Goal: Task Accomplishment & Management: Manage account settings

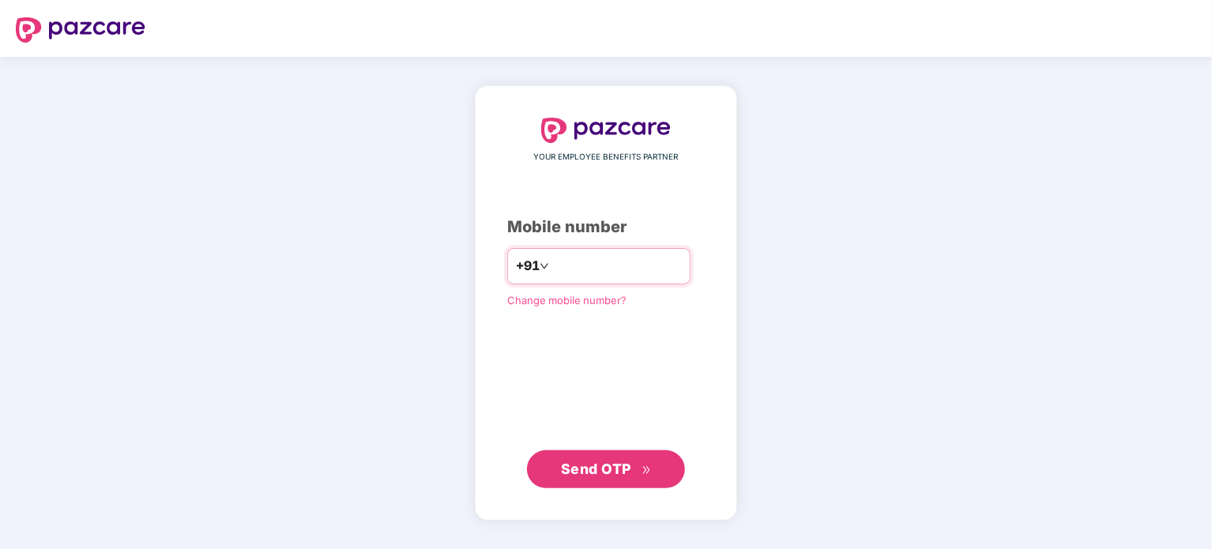
click at [622, 263] on input "number" at bounding box center [617, 266] width 130 height 25
type input "**********"
click at [587, 464] on span "Send OTP" at bounding box center [596, 468] width 70 height 17
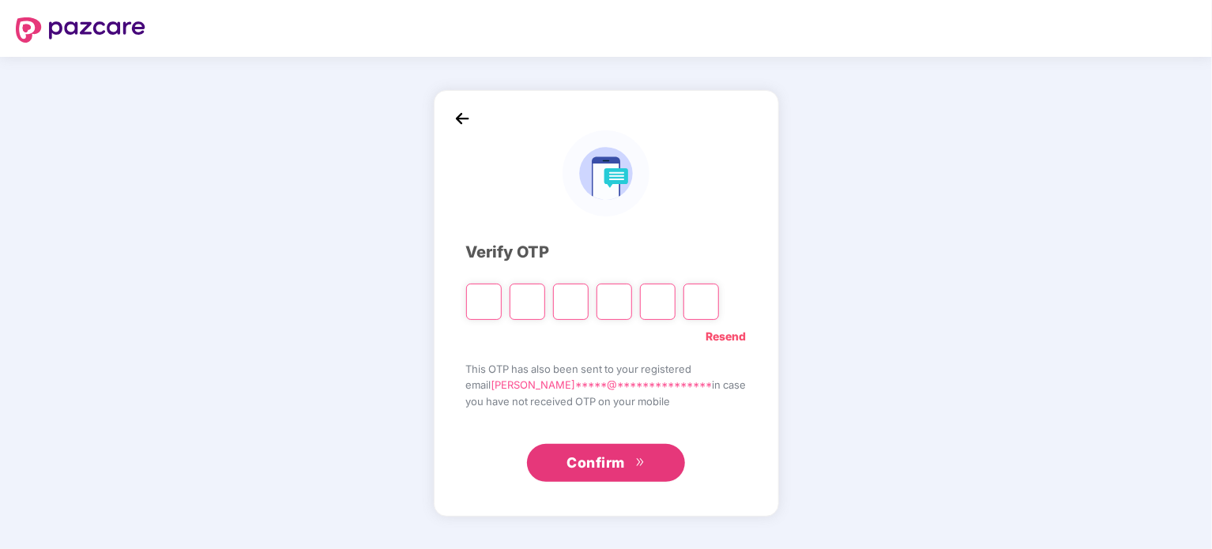
type input "*"
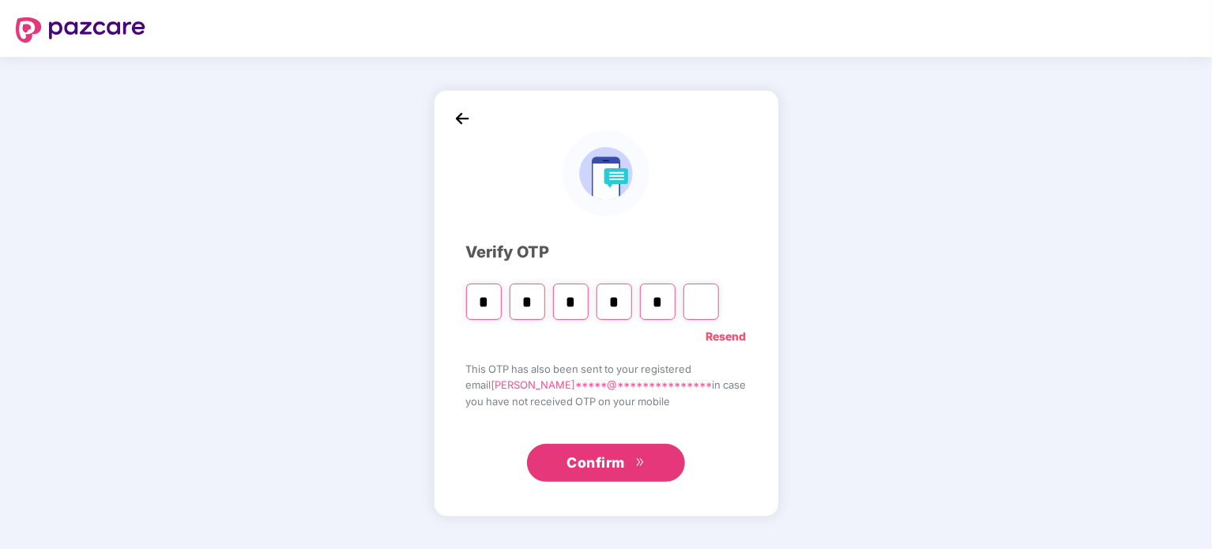
type input "*"
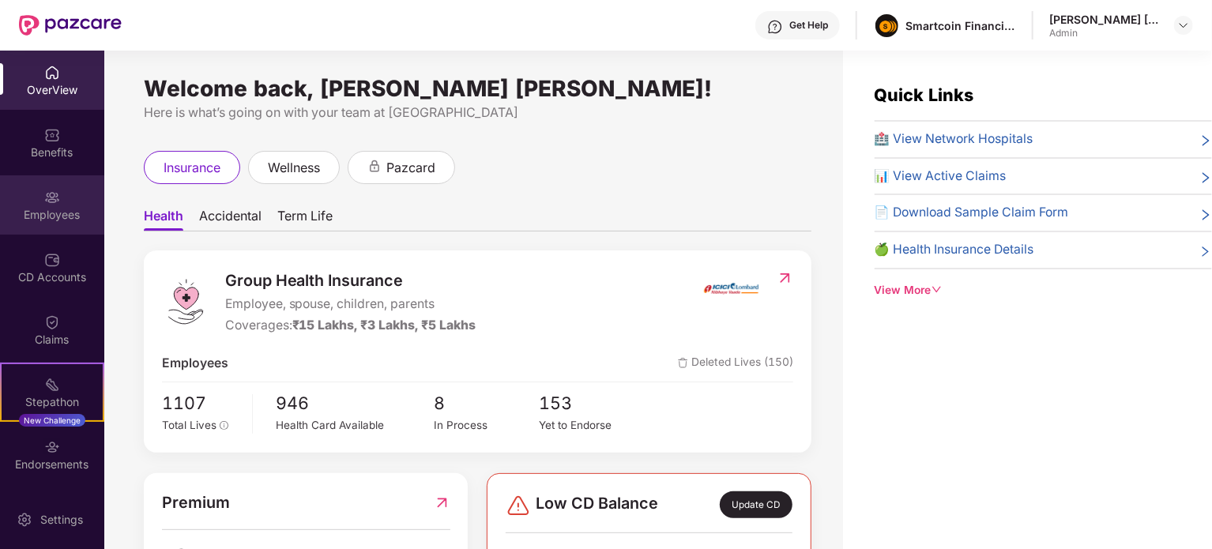
click at [58, 195] on div "Employees" at bounding box center [52, 204] width 104 height 59
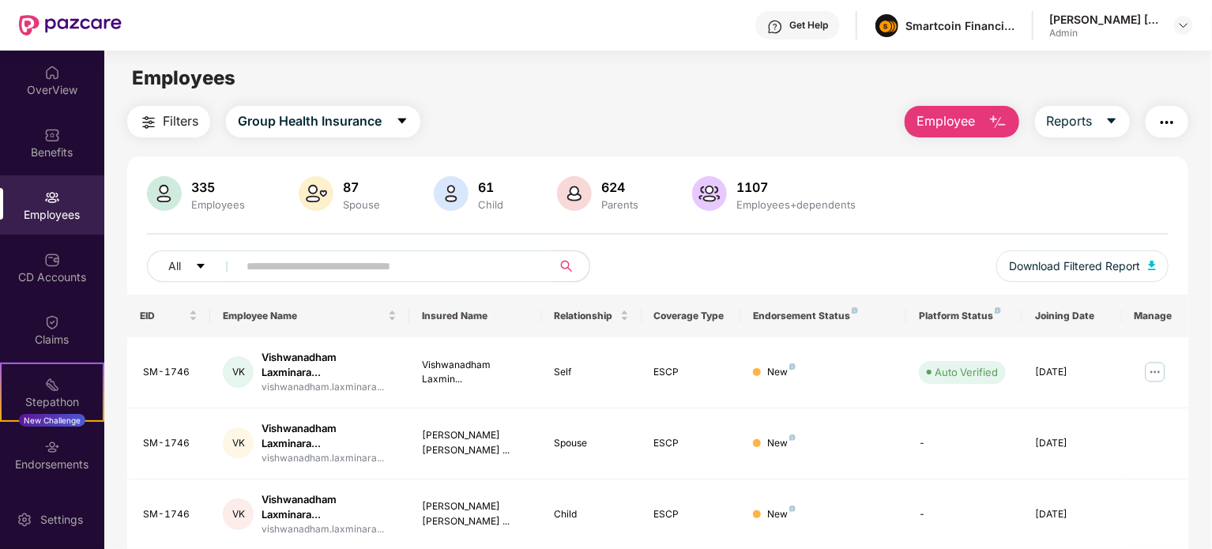
click at [272, 263] on input "text" at bounding box center [388, 266] width 284 height 24
click at [1095, 118] on button "Reports" at bounding box center [1082, 122] width 95 height 32
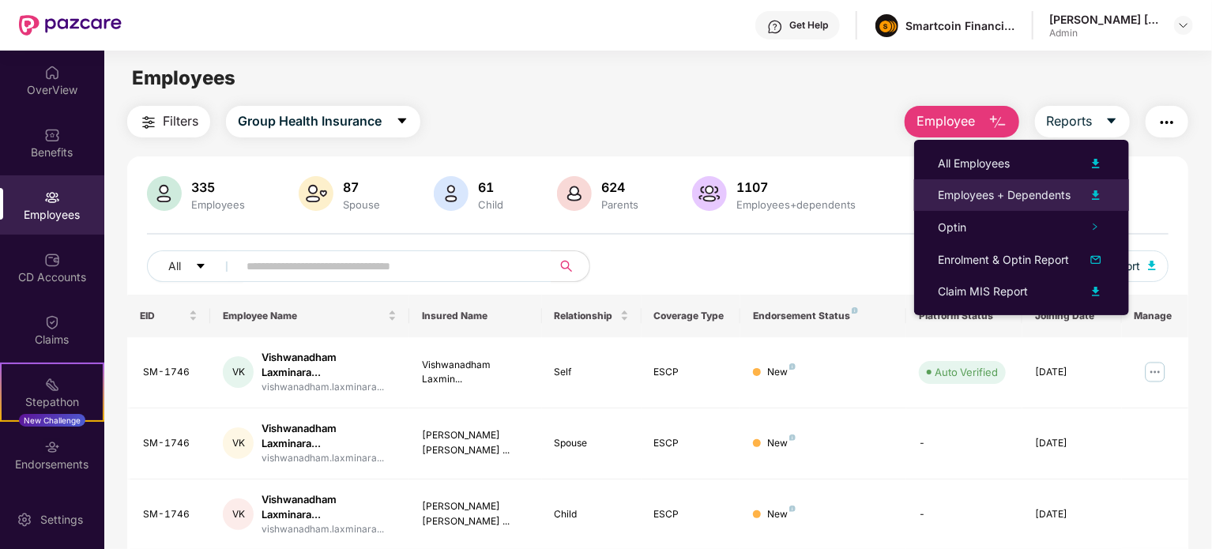
click at [1093, 192] on img at bounding box center [1095, 195] width 19 height 19
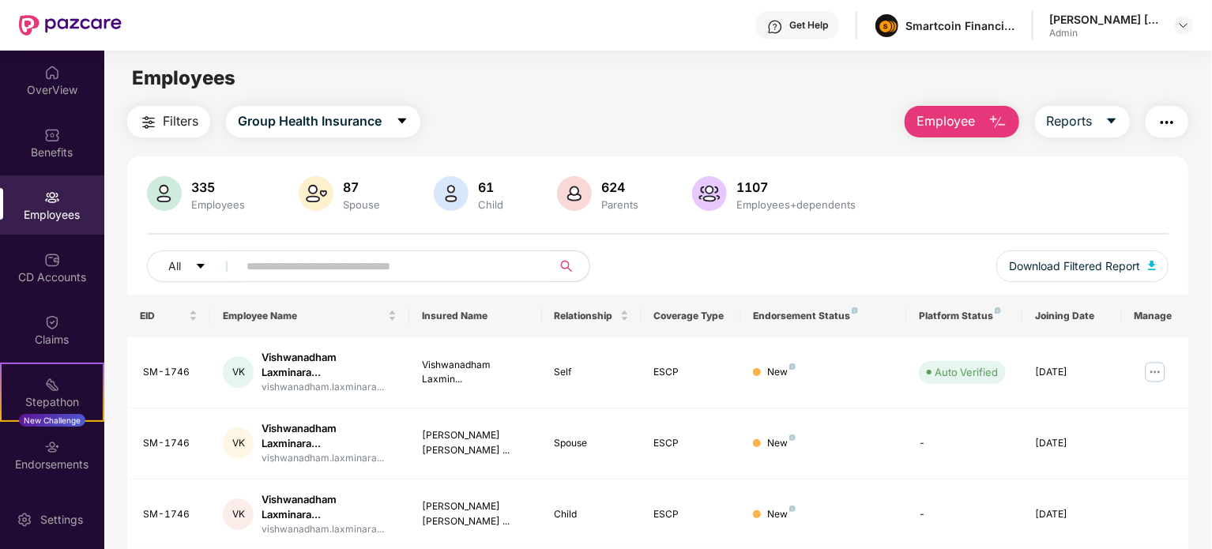
click at [958, 118] on span "Employee" at bounding box center [945, 121] width 59 height 20
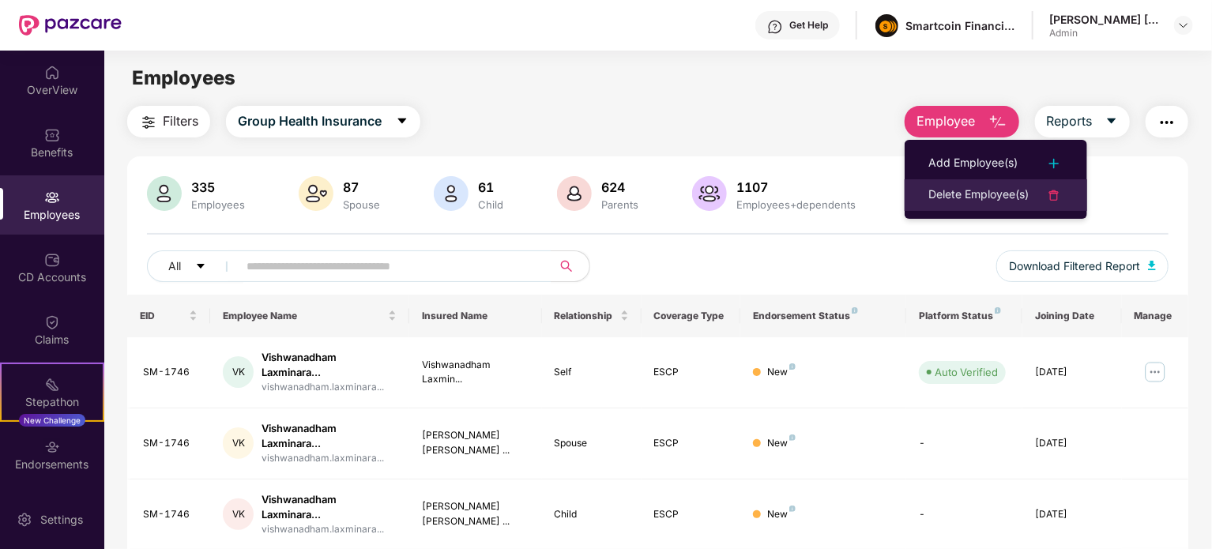
click at [992, 186] on div "Delete Employee(s)" at bounding box center [978, 195] width 100 height 19
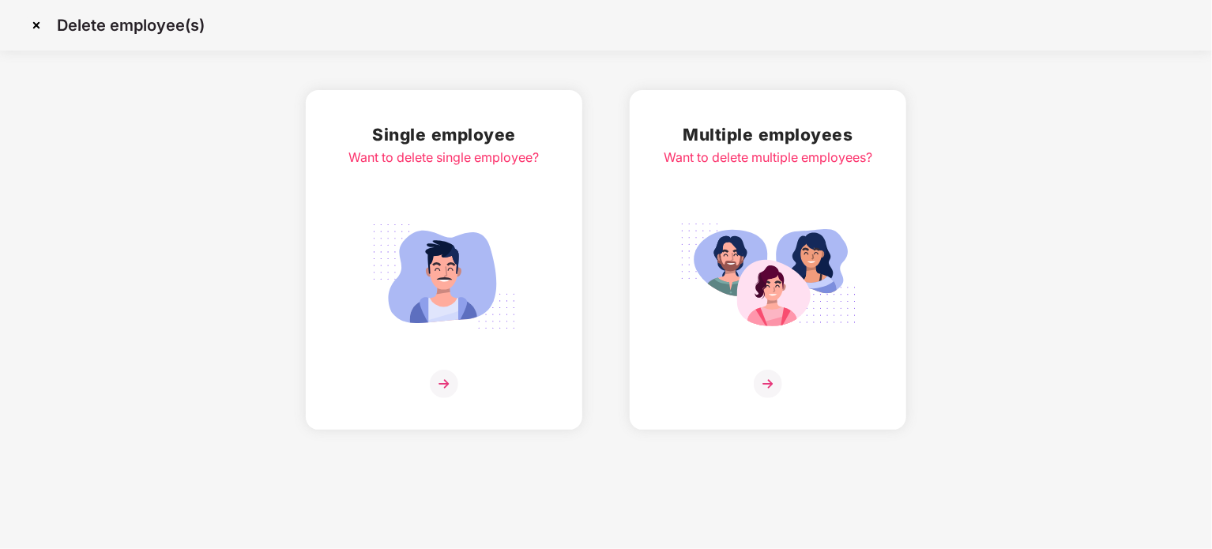
click at [538, 314] on div "Single employee Want to delete single employee?" at bounding box center [444, 260] width 190 height 276
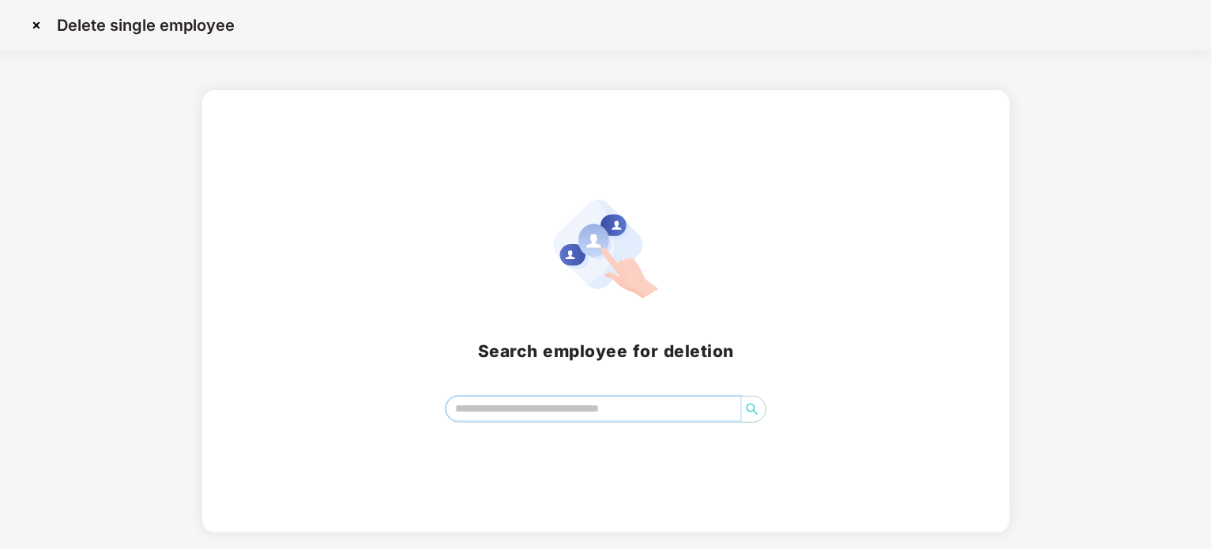
click at [537, 404] on input "search" at bounding box center [593, 409] width 294 height 24
click at [750, 407] on icon "search" at bounding box center [752, 409] width 13 height 13
type input "*******"
click at [33, 24] on img at bounding box center [36, 25] width 25 height 25
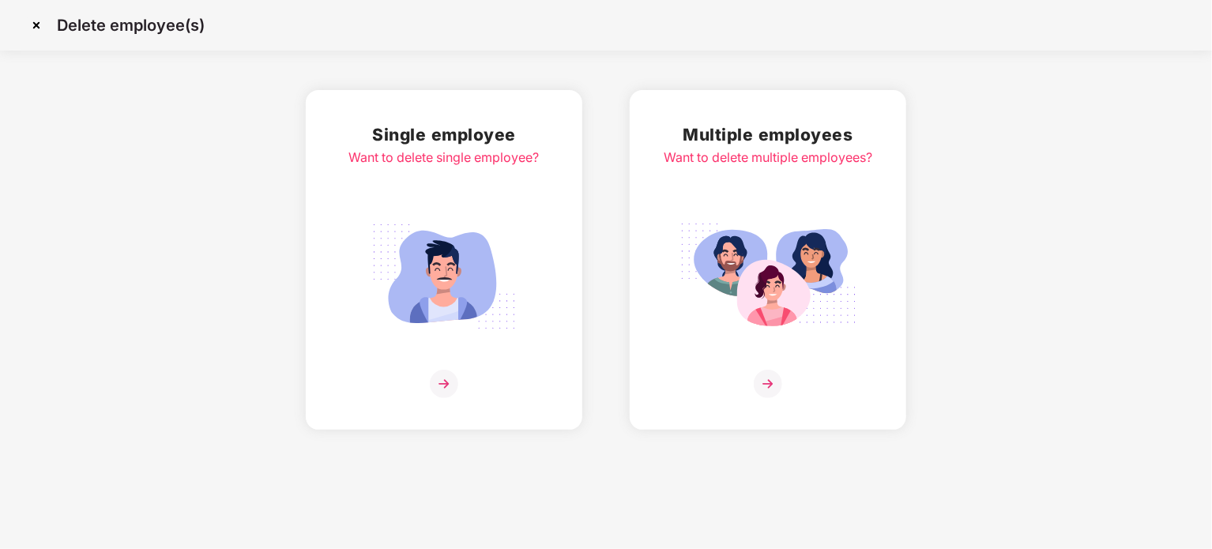
click at [766, 378] on img at bounding box center [768, 384] width 28 height 28
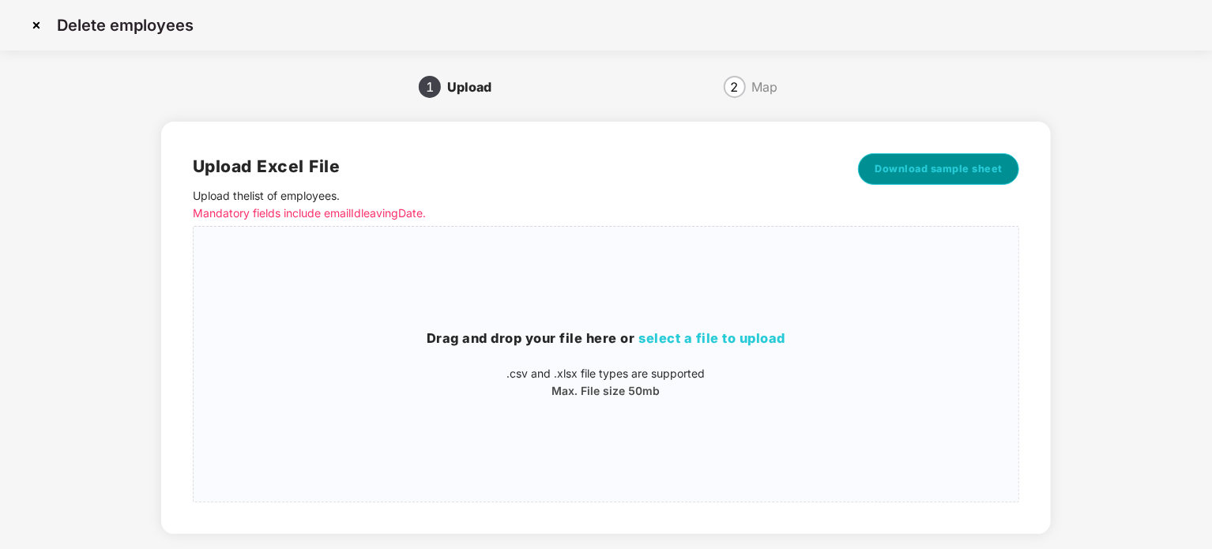
click at [961, 171] on span "Download sample sheet" at bounding box center [938, 169] width 128 height 16
click at [700, 336] on span "select a file to upload" at bounding box center [711, 338] width 147 height 16
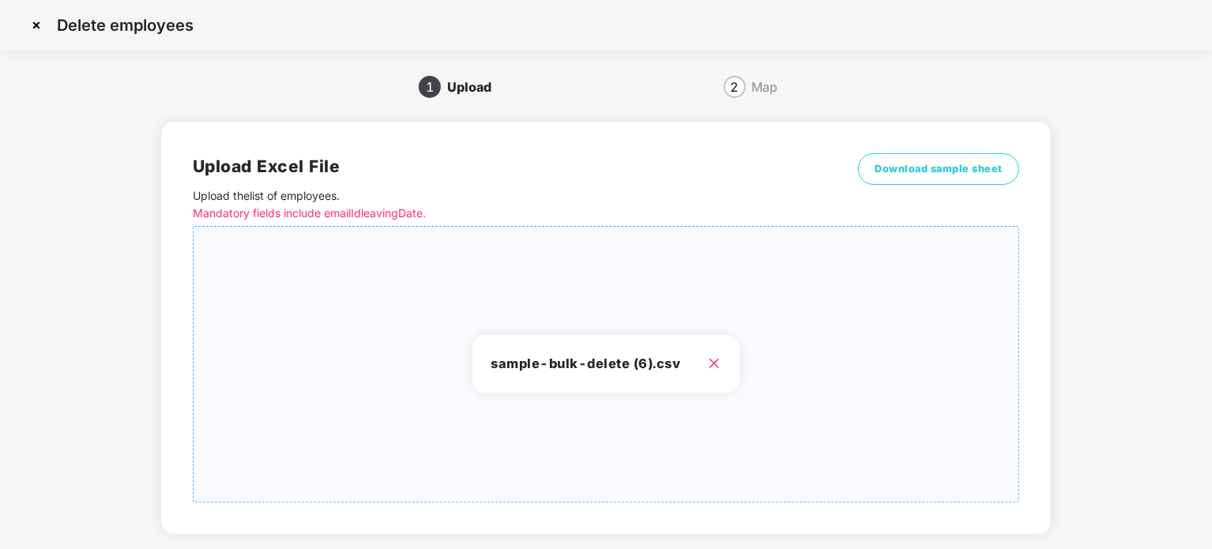
scroll to position [83, 0]
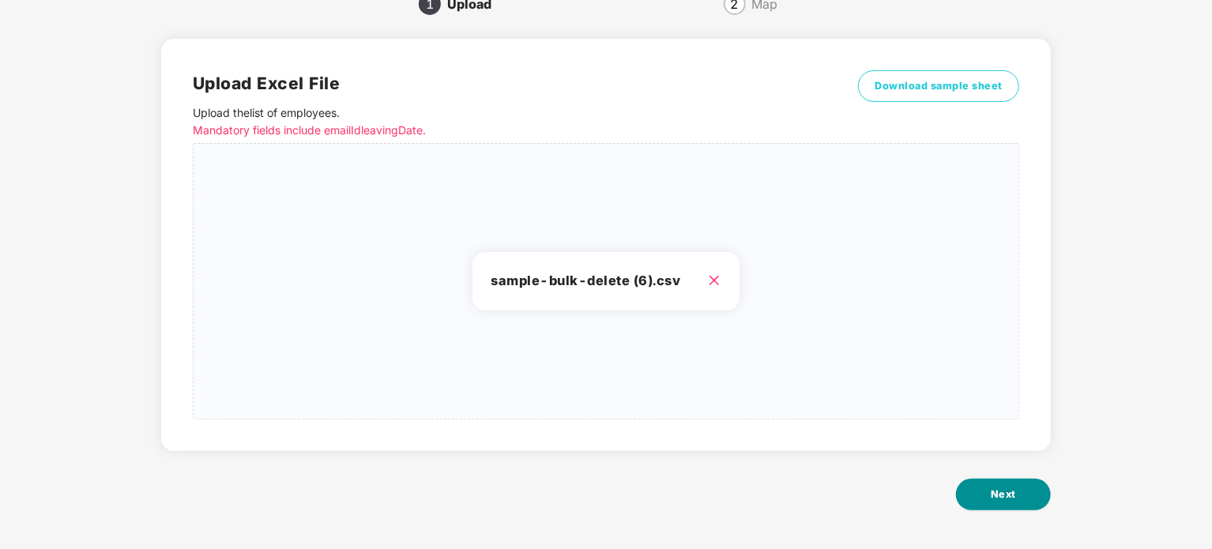
click at [981, 495] on button "Next" at bounding box center [1003, 495] width 95 height 32
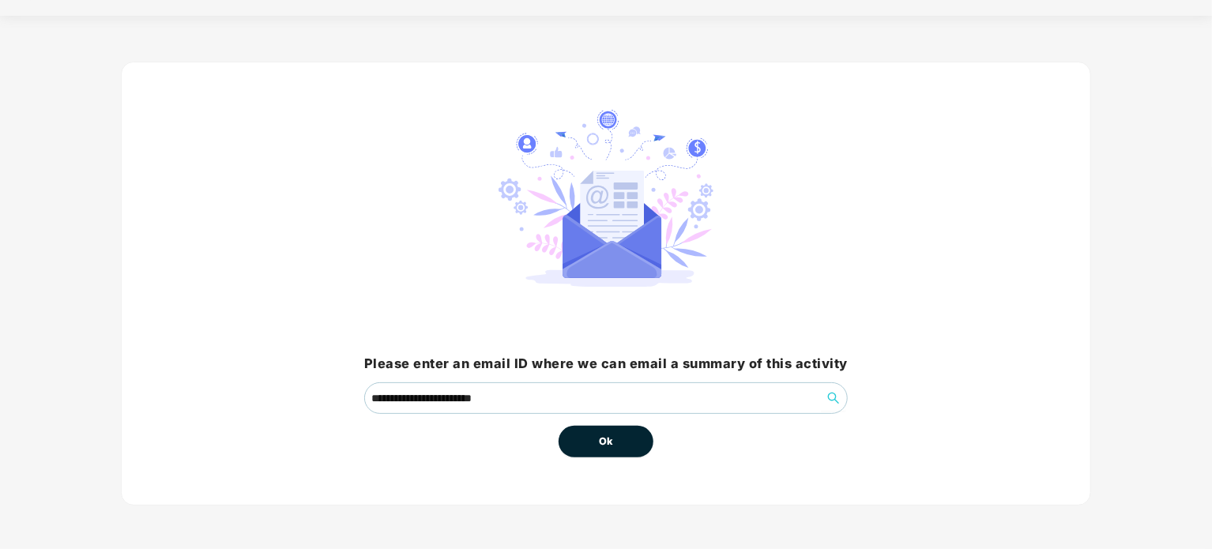
scroll to position [0, 0]
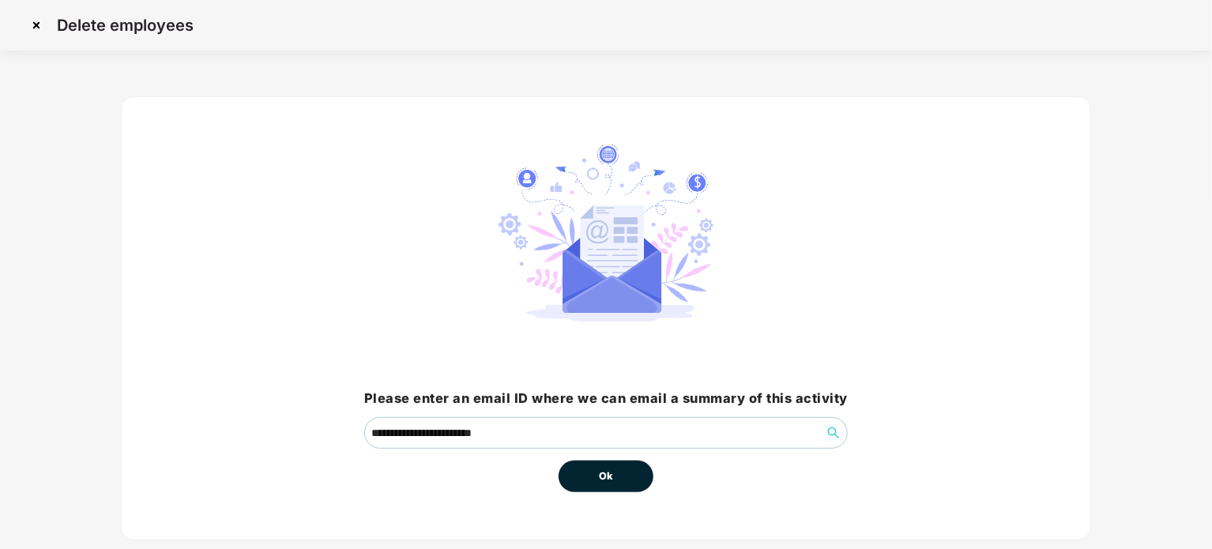
click at [608, 476] on span "Ok" at bounding box center [606, 476] width 14 height 16
click at [634, 485] on button "Ok" at bounding box center [605, 477] width 95 height 32
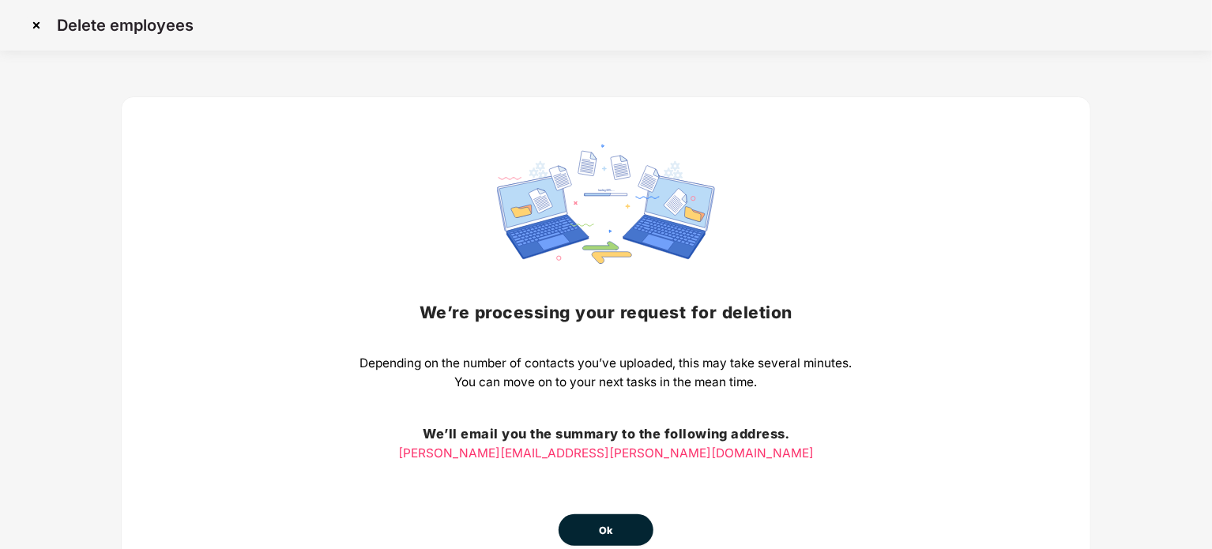
scroll to position [88, 0]
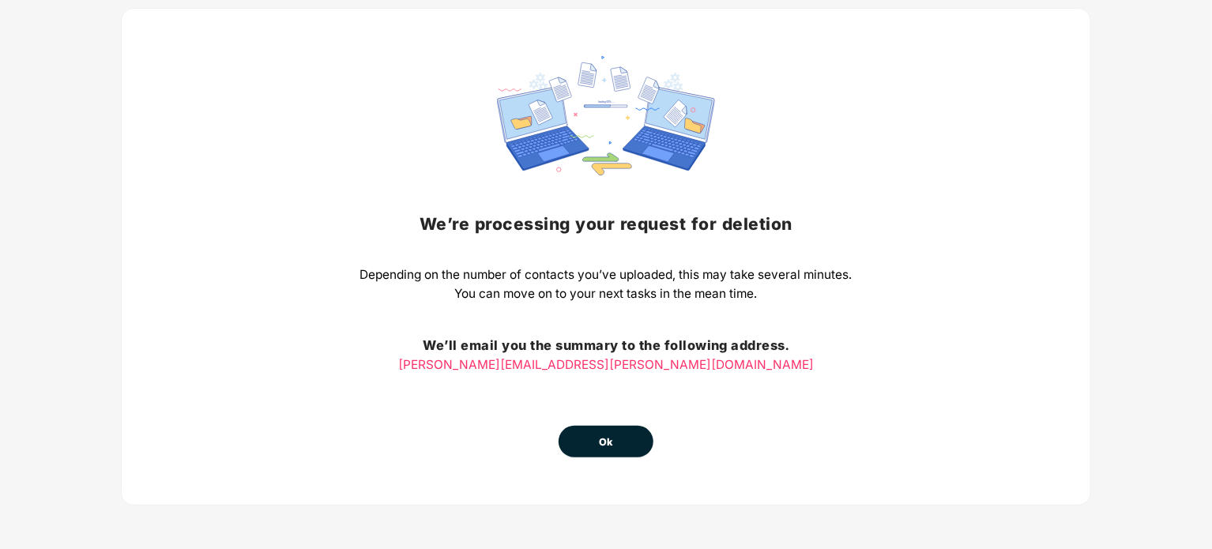
click at [599, 446] on span "Ok" at bounding box center [606, 442] width 14 height 16
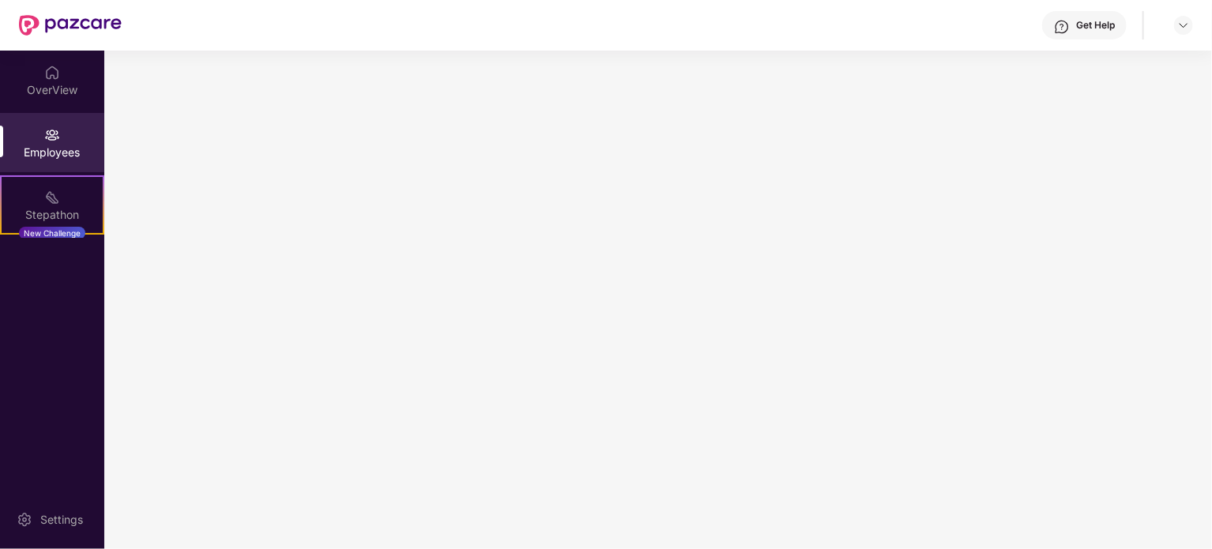
scroll to position [0, 0]
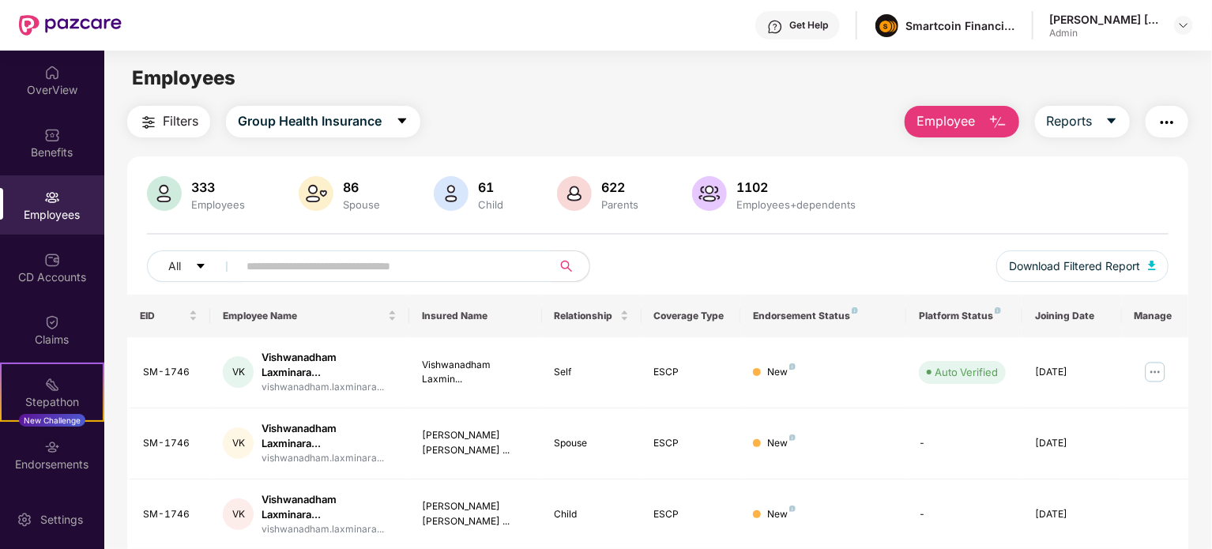
click at [960, 116] on span "Employee" at bounding box center [945, 121] width 59 height 20
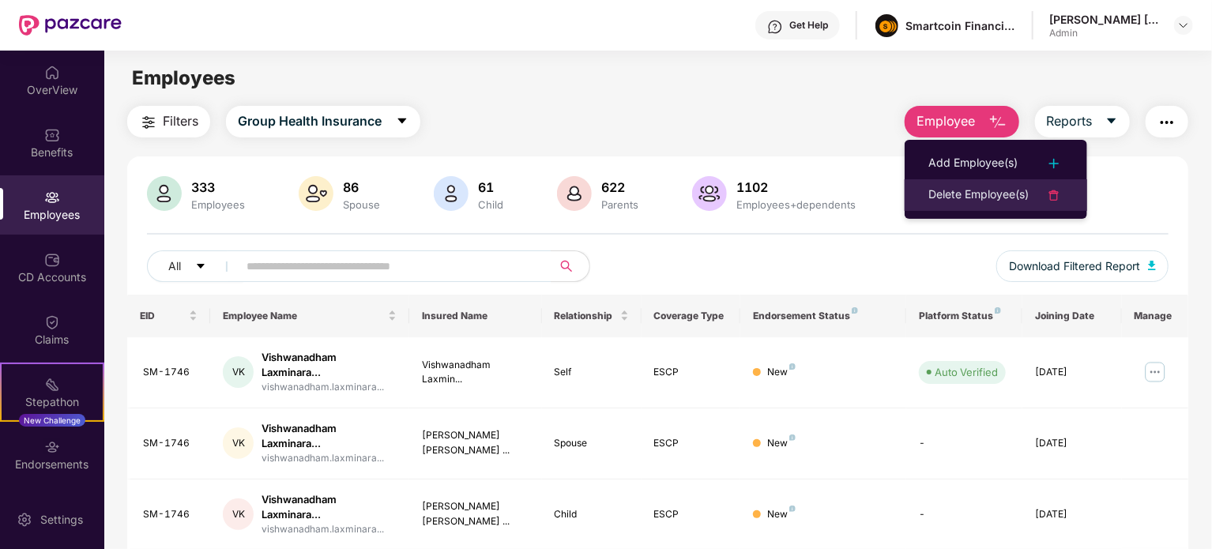
click at [983, 191] on div "Delete Employee(s)" at bounding box center [978, 195] width 100 height 19
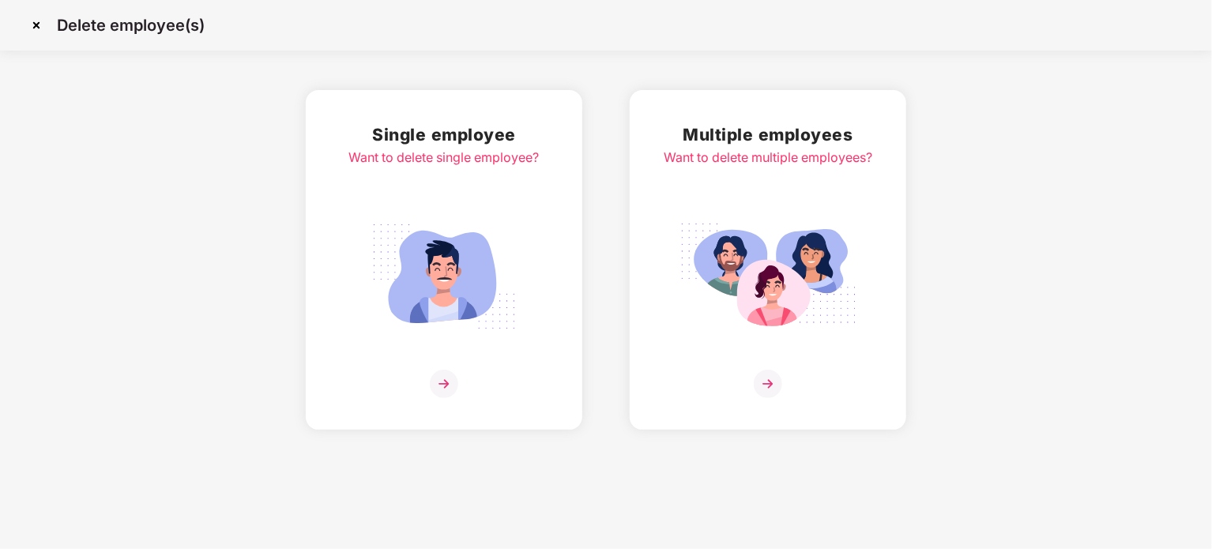
click at [781, 205] on div "Multiple employees Want to delete multiple employees?" at bounding box center [768, 260] width 209 height 276
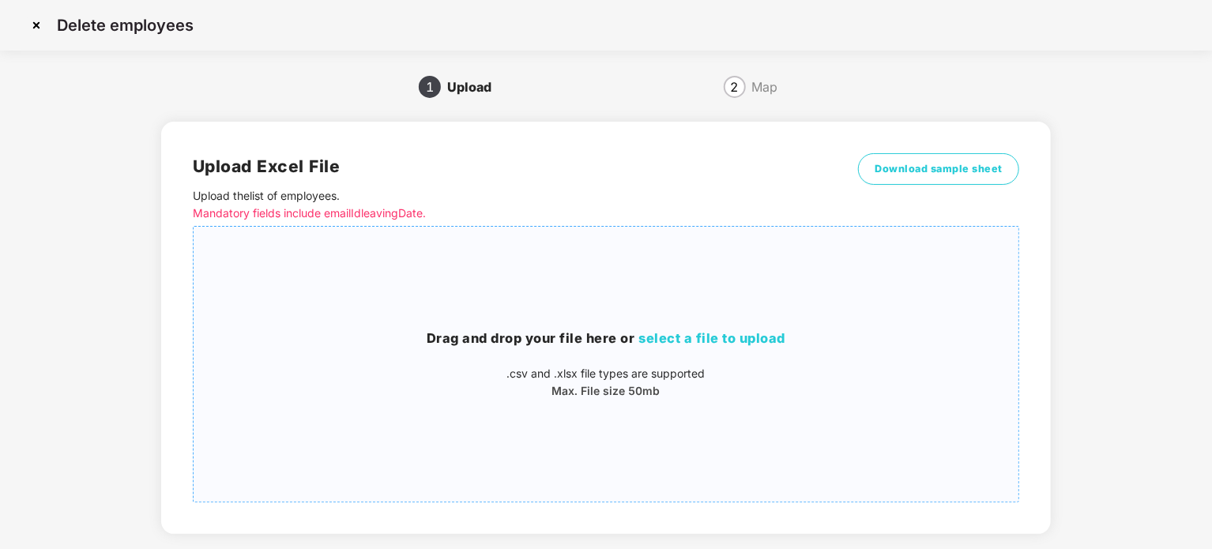
click at [694, 331] on span "select a file to upload" at bounding box center [711, 338] width 147 height 16
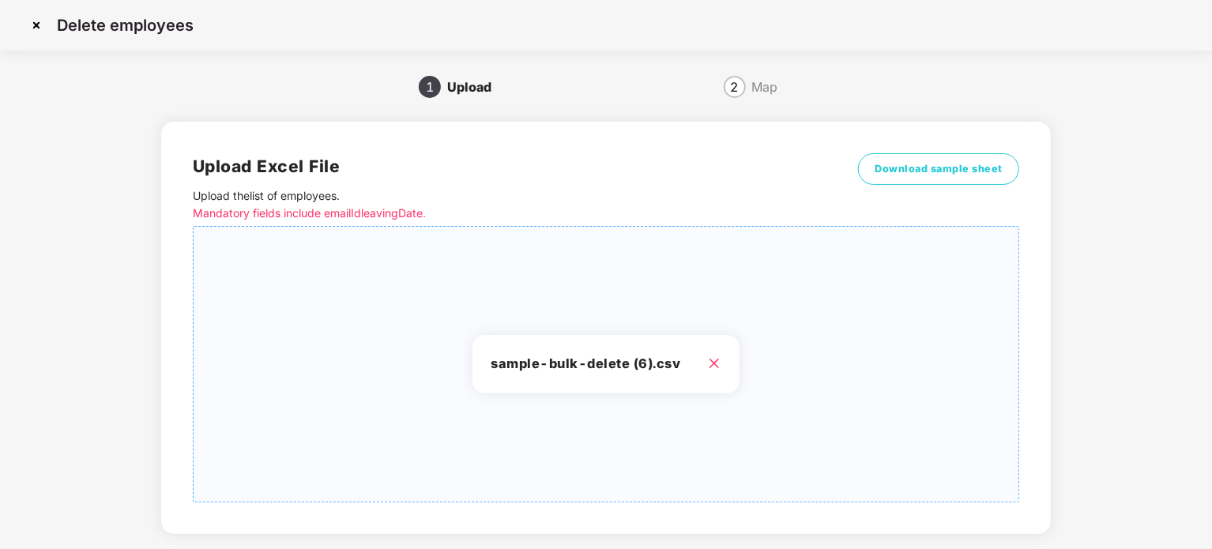
scroll to position [83, 0]
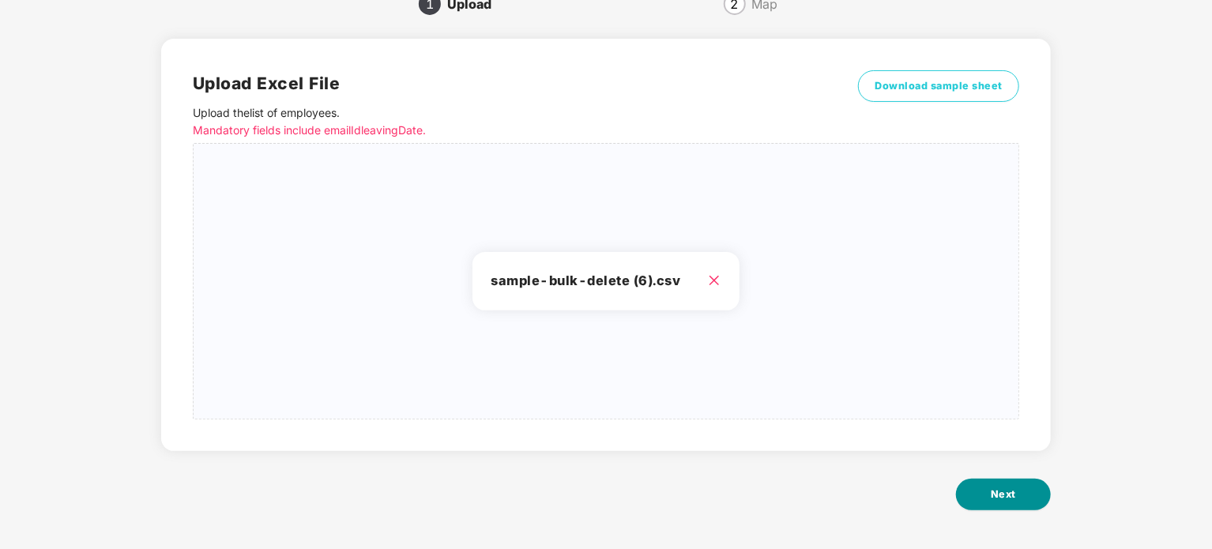
click at [984, 496] on button "Next" at bounding box center [1003, 495] width 95 height 32
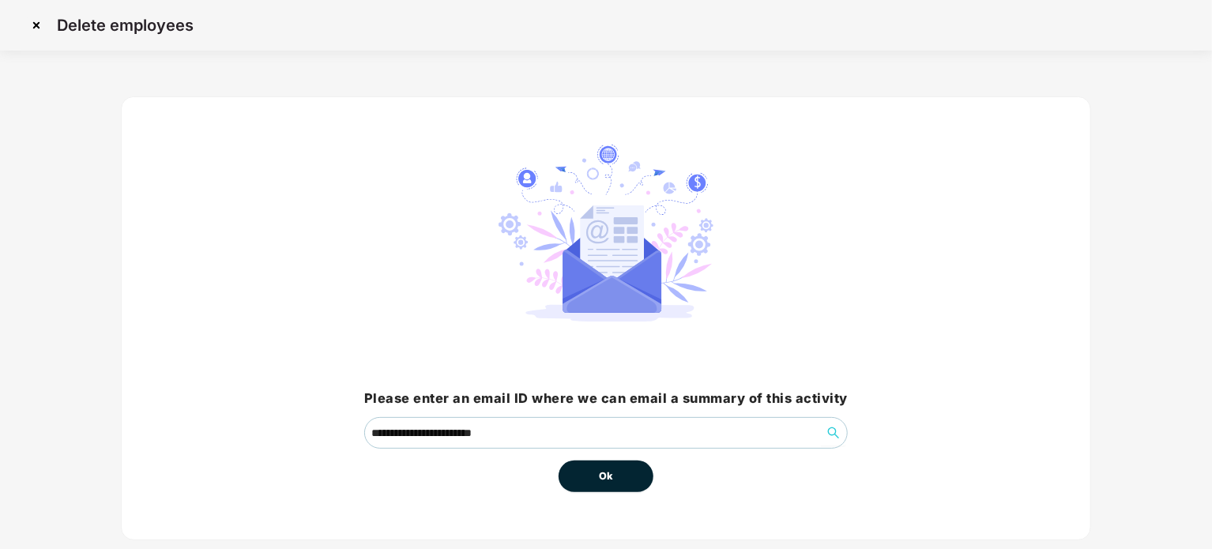
scroll to position [33, 0]
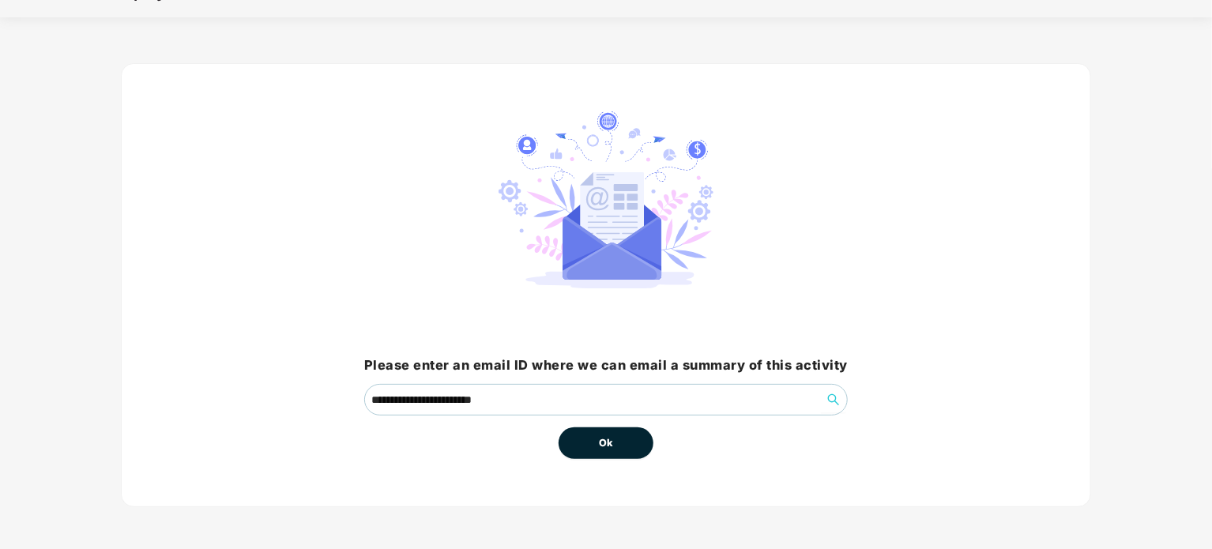
click at [610, 445] on span "Ok" at bounding box center [606, 443] width 14 height 16
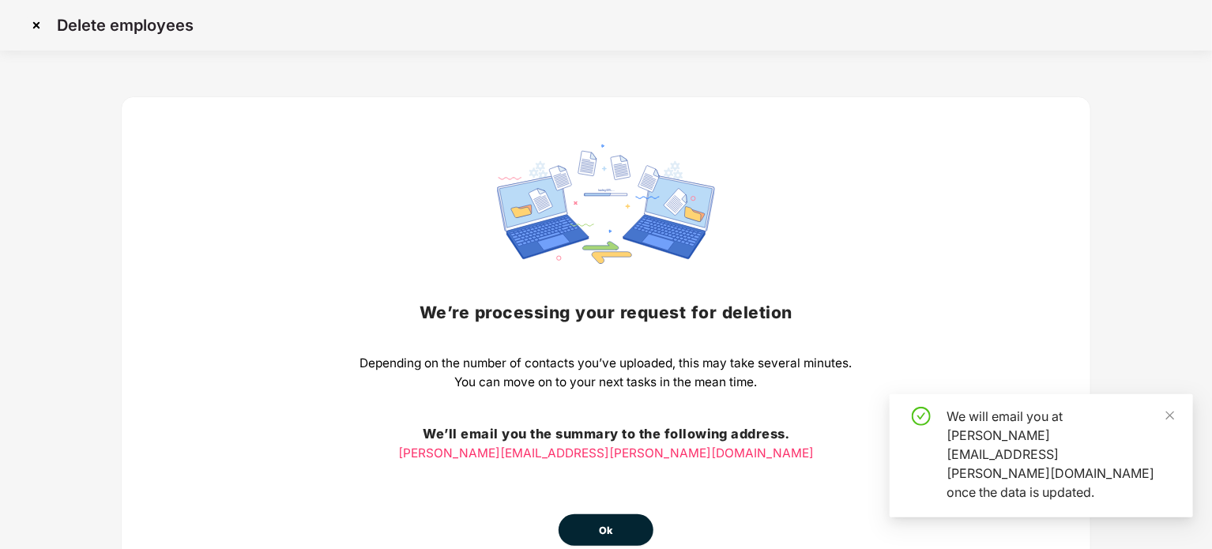
click at [613, 524] on button "Ok" at bounding box center [605, 530] width 95 height 32
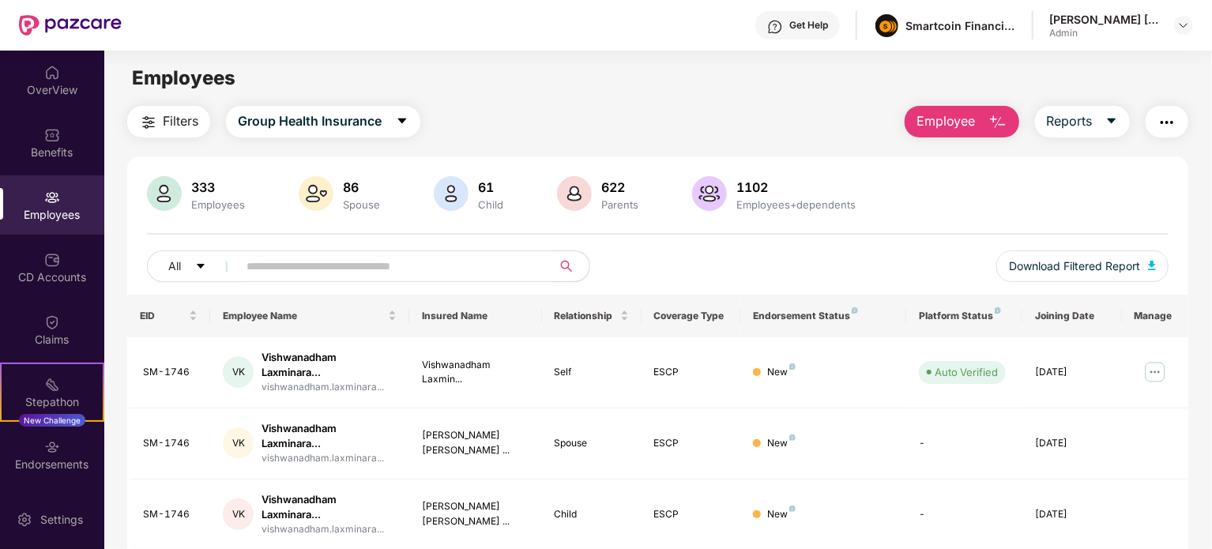
click at [305, 261] on input "text" at bounding box center [388, 266] width 284 height 24
paste input "**********"
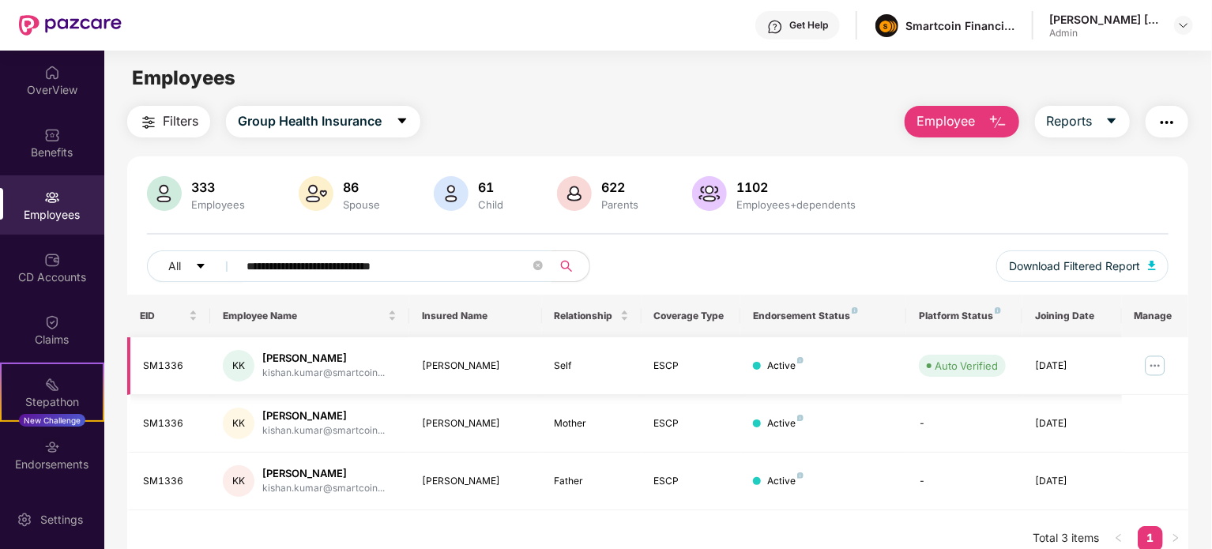
type input "**********"
click at [1160, 363] on img at bounding box center [1154, 365] width 25 height 25
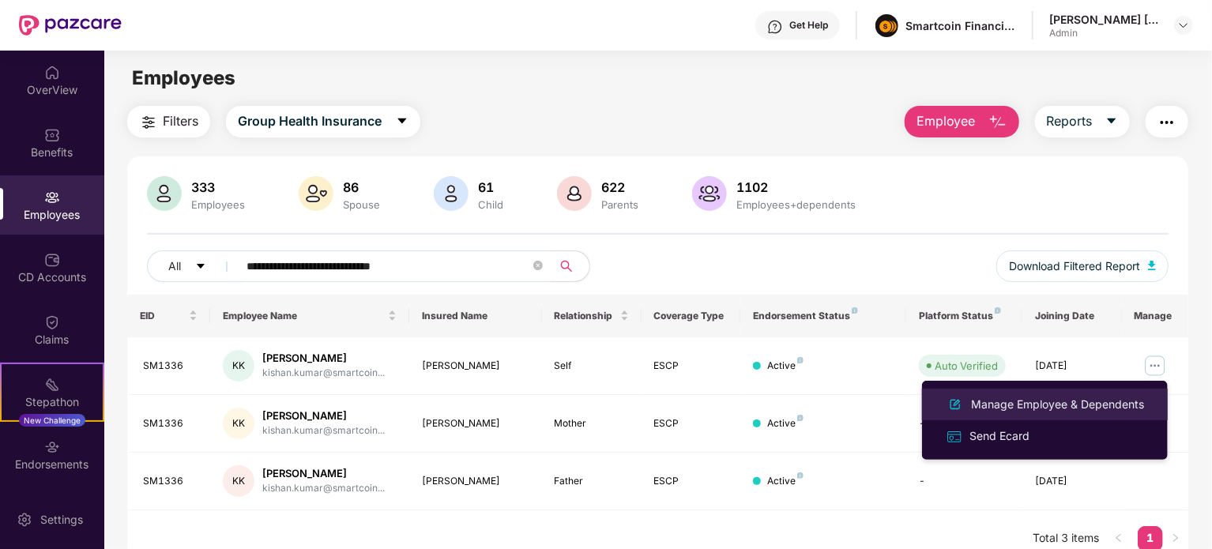
click at [1049, 407] on div "Manage Employee & Dependents" at bounding box center [1057, 404] width 179 height 17
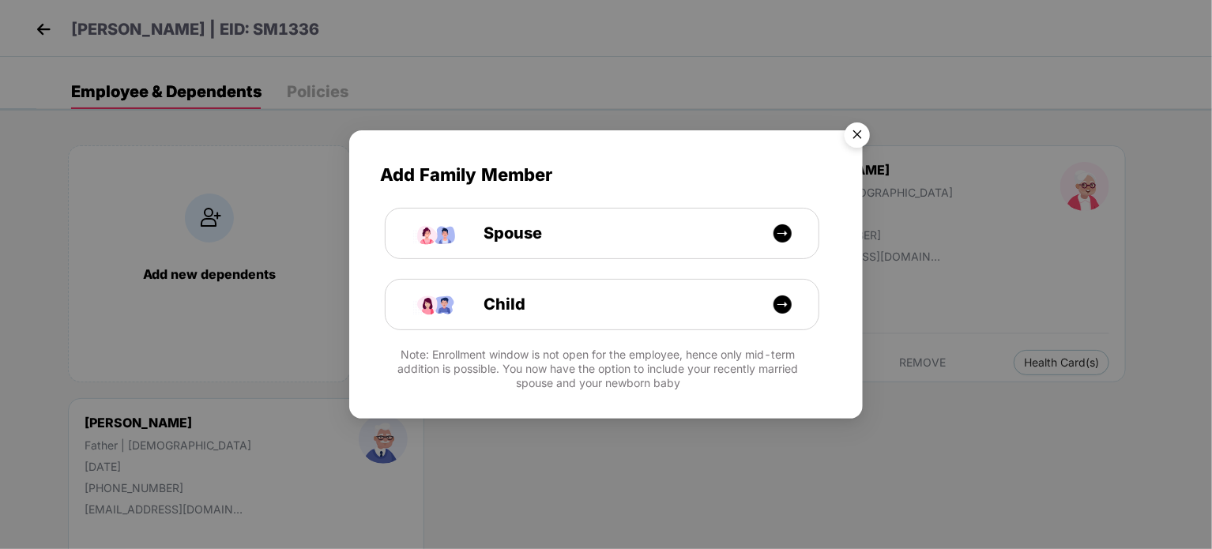
click at [865, 137] on img "Close" at bounding box center [857, 137] width 44 height 44
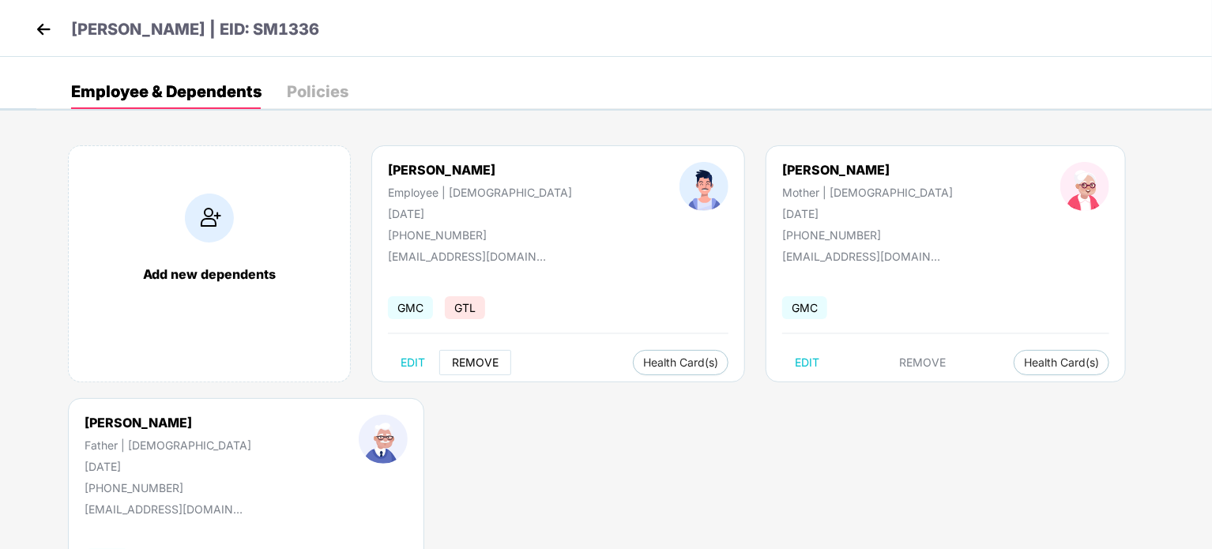
click at [465, 359] on span "REMOVE" at bounding box center [475, 362] width 47 height 13
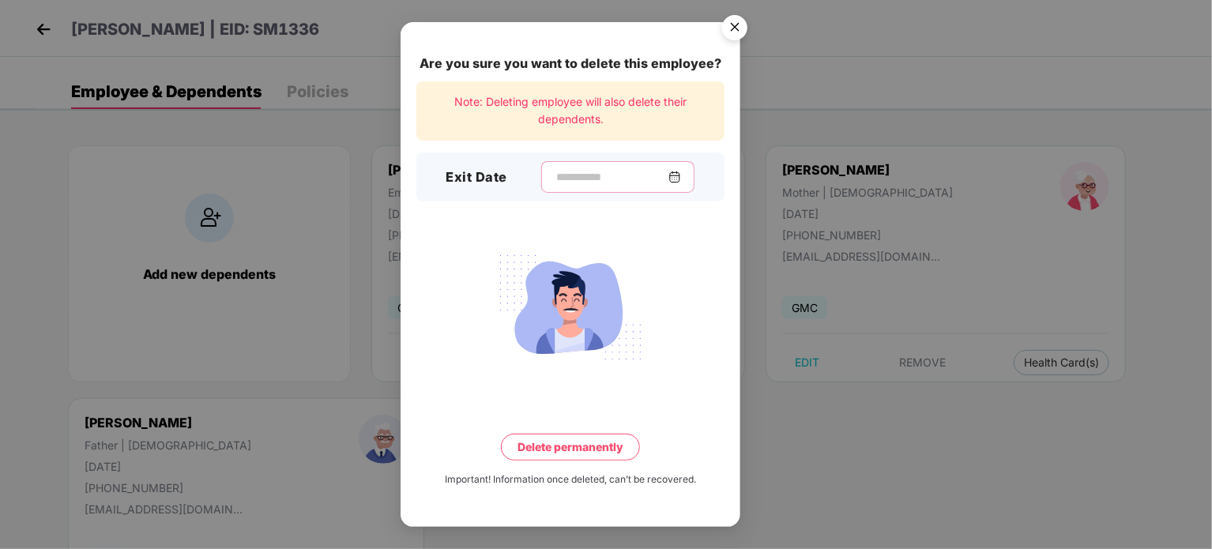
click at [623, 179] on input at bounding box center [612, 177] width 114 height 17
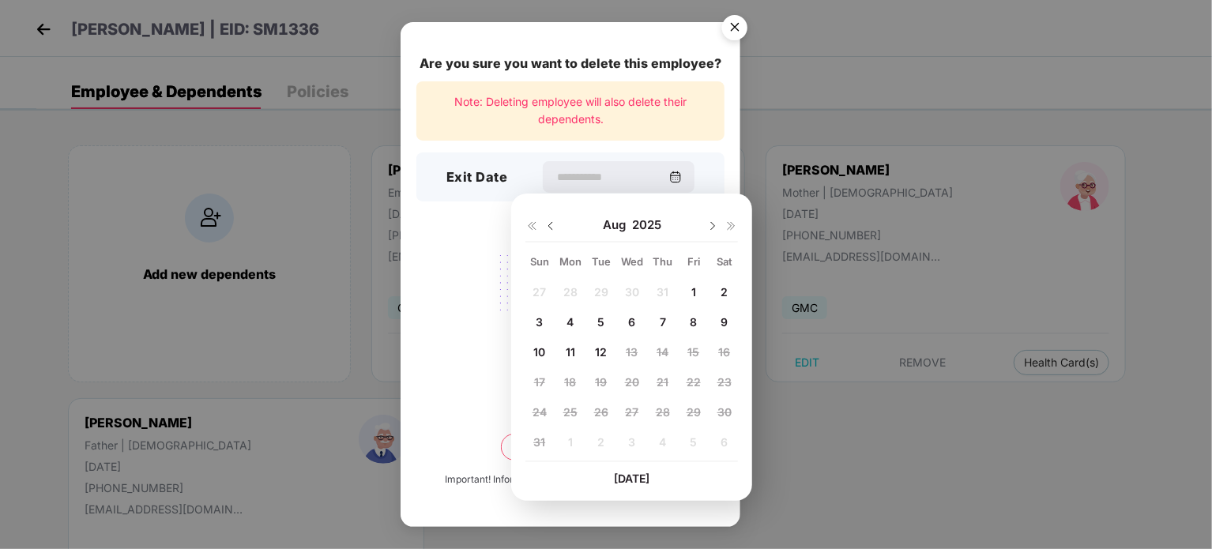
click at [550, 233] on div "Aug 2025" at bounding box center [631, 225] width 212 height 32
click at [550, 224] on img at bounding box center [550, 226] width 13 height 13
click at [571, 350] on span "14" at bounding box center [570, 351] width 12 height 13
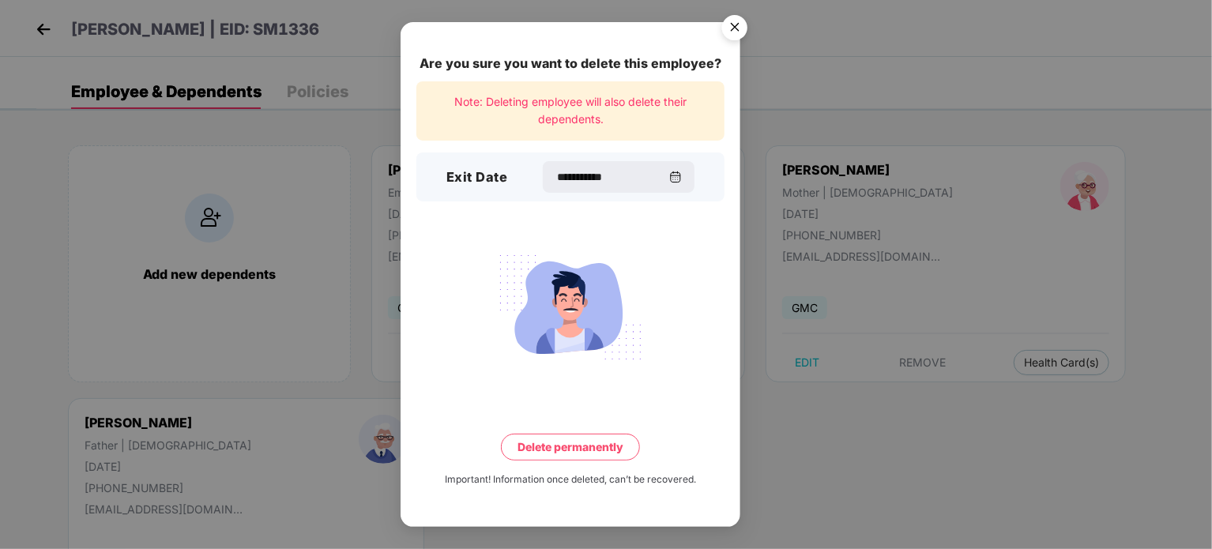
type input "**********"
click at [573, 443] on button "Delete permanently" at bounding box center [570, 447] width 139 height 27
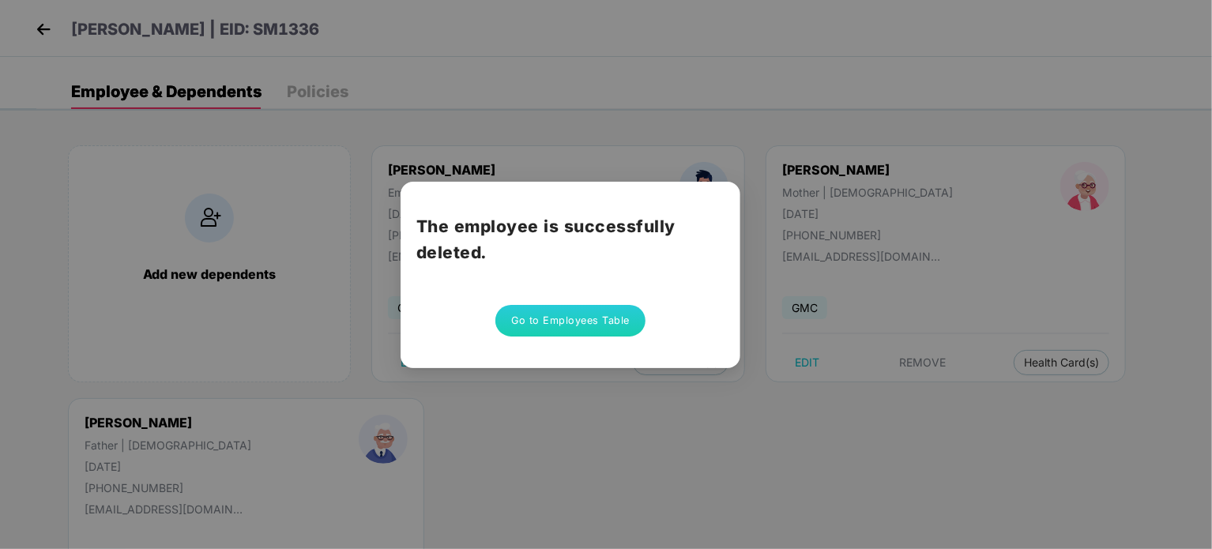
click at [573, 325] on button "Go to Employees Table" at bounding box center [570, 321] width 150 height 32
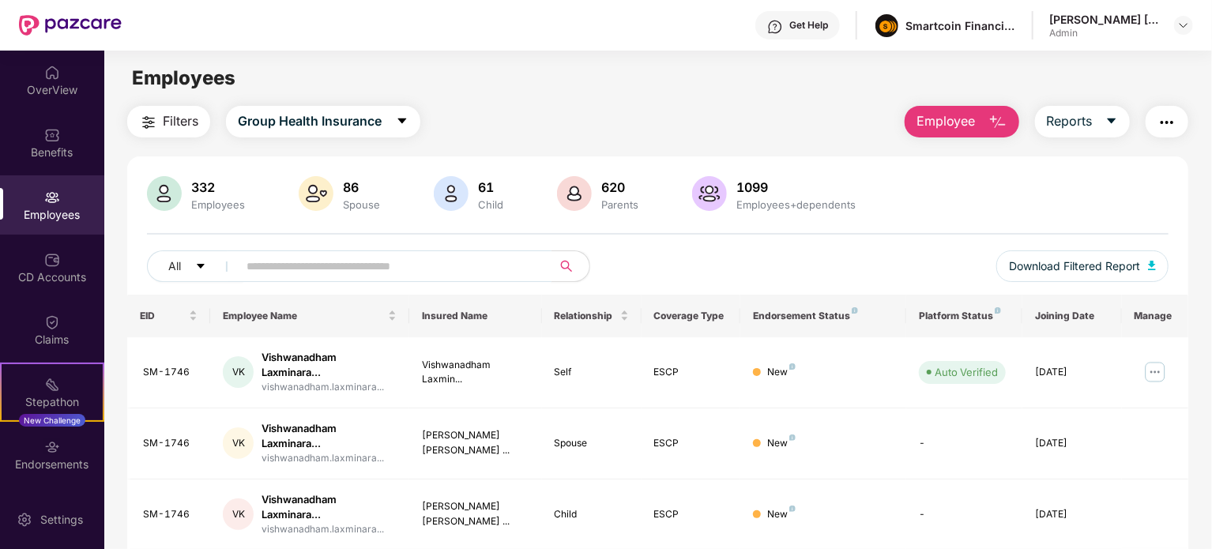
click at [344, 269] on input "text" at bounding box center [388, 266] width 284 height 24
paste input "**********"
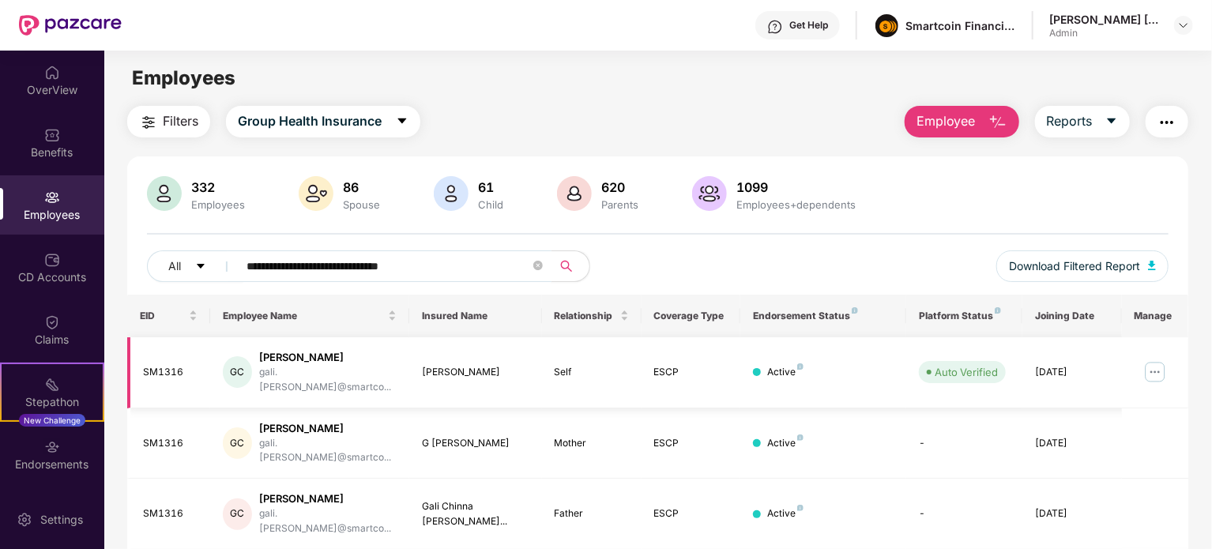
type input "**********"
click at [1151, 364] on img at bounding box center [1154, 371] width 25 height 25
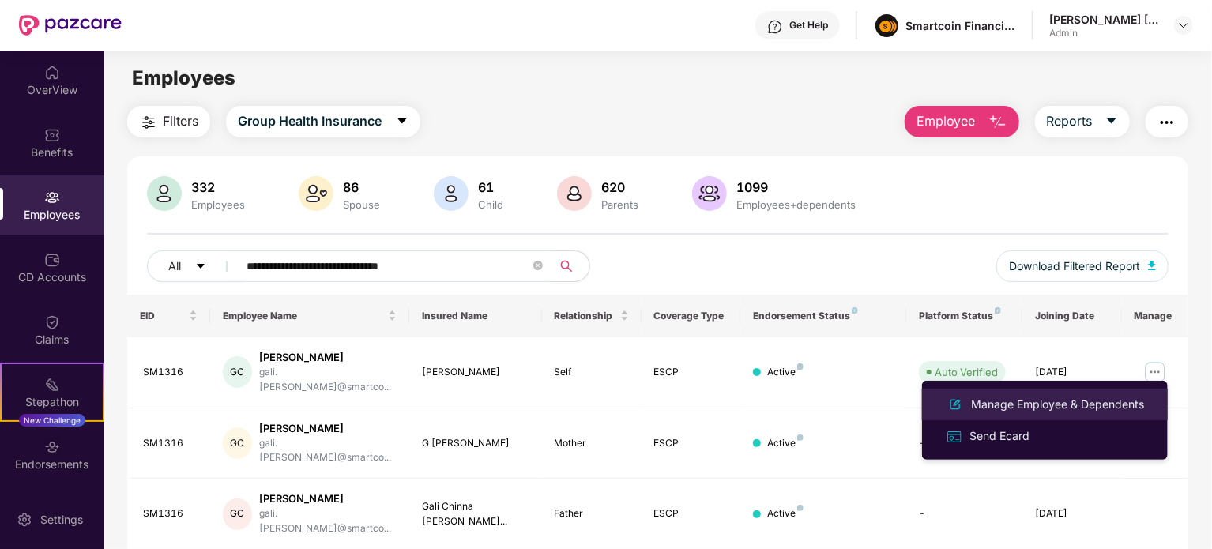
click at [1051, 411] on div "Manage Employee & Dependents" at bounding box center [1057, 404] width 179 height 17
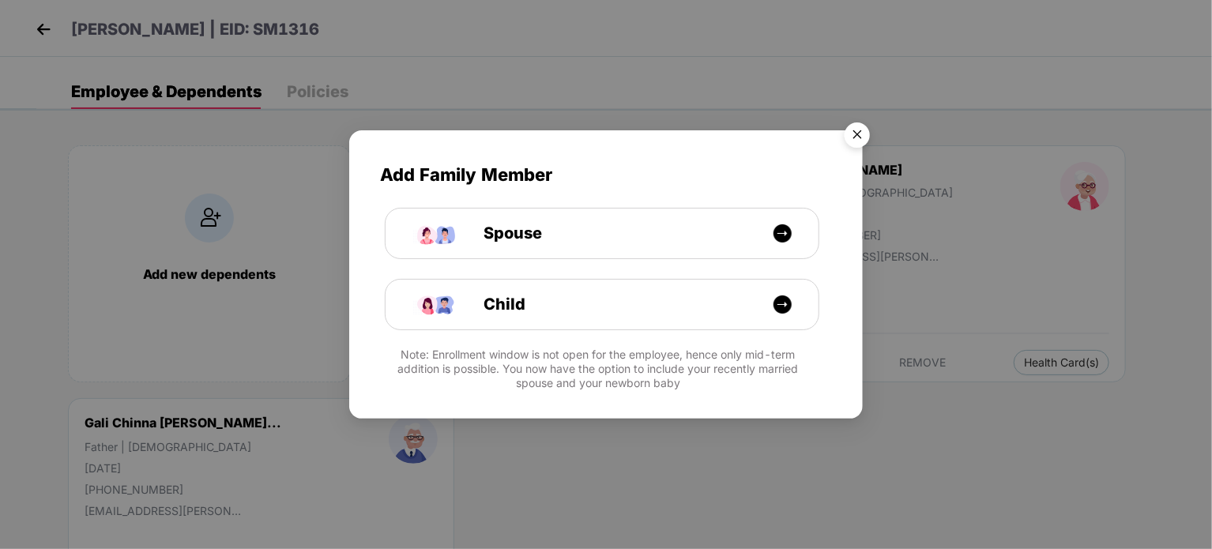
click at [856, 133] on img "Close" at bounding box center [857, 137] width 44 height 44
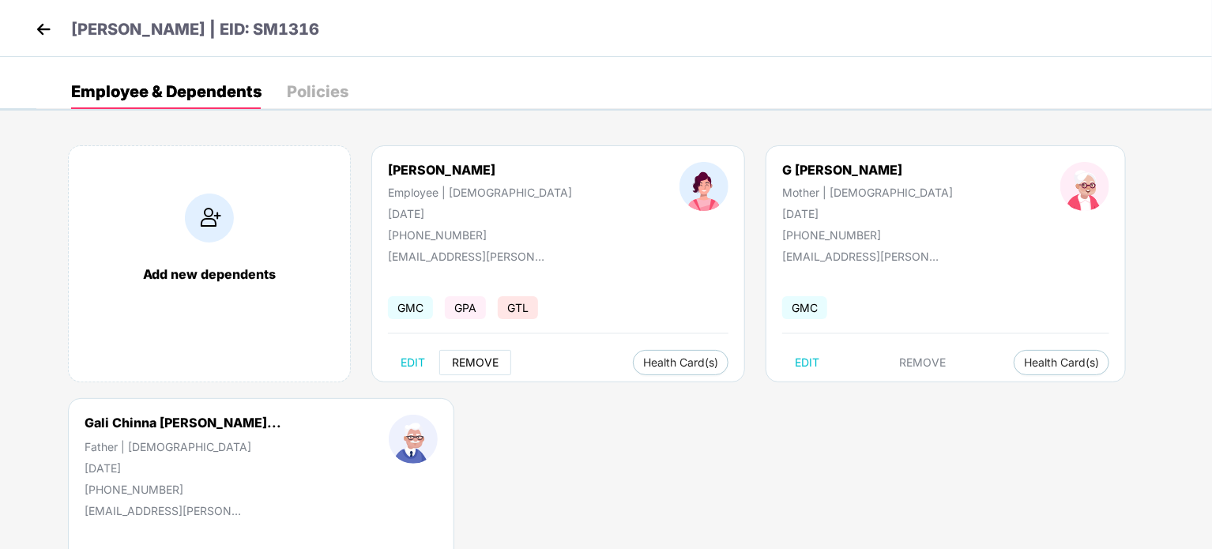
click at [464, 359] on span "REMOVE" at bounding box center [475, 362] width 47 height 13
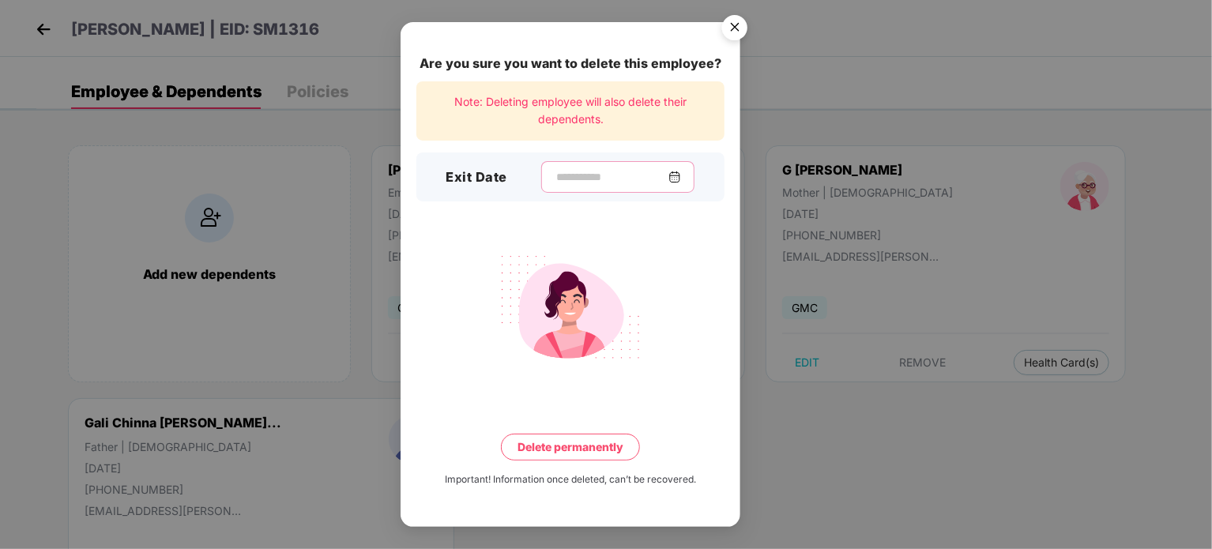
click at [555, 176] on input at bounding box center [612, 177] width 114 height 17
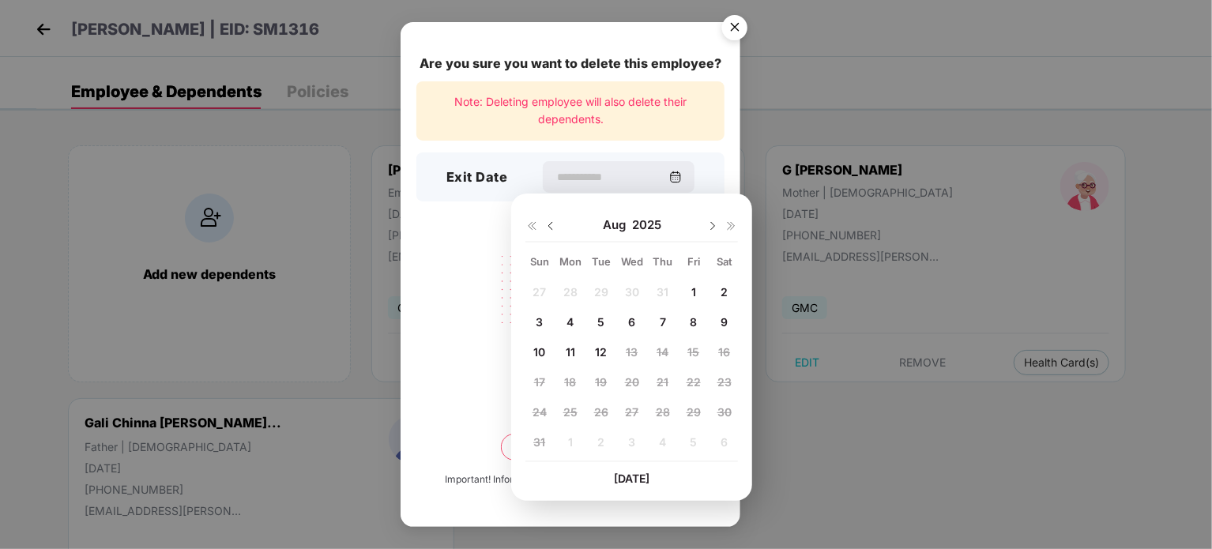
click at [552, 226] on img at bounding box center [550, 226] width 13 height 13
click at [566, 355] on span "14" at bounding box center [570, 351] width 12 height 13
type input "**********"
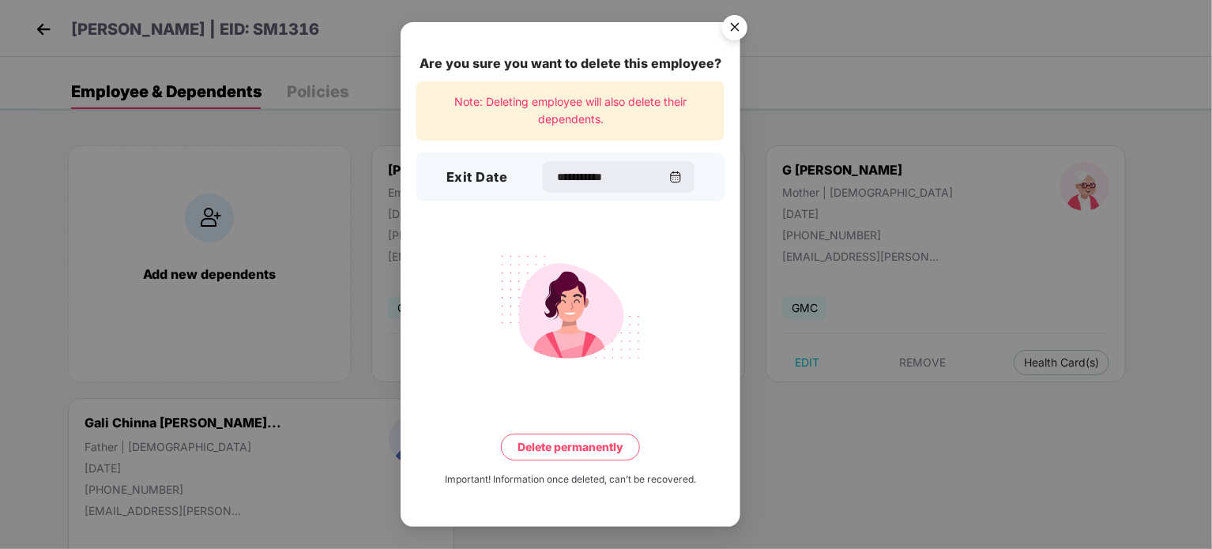
click at [565, 448] on button "Delete permanently" at bounding box center [570, 447] width 139 height 27
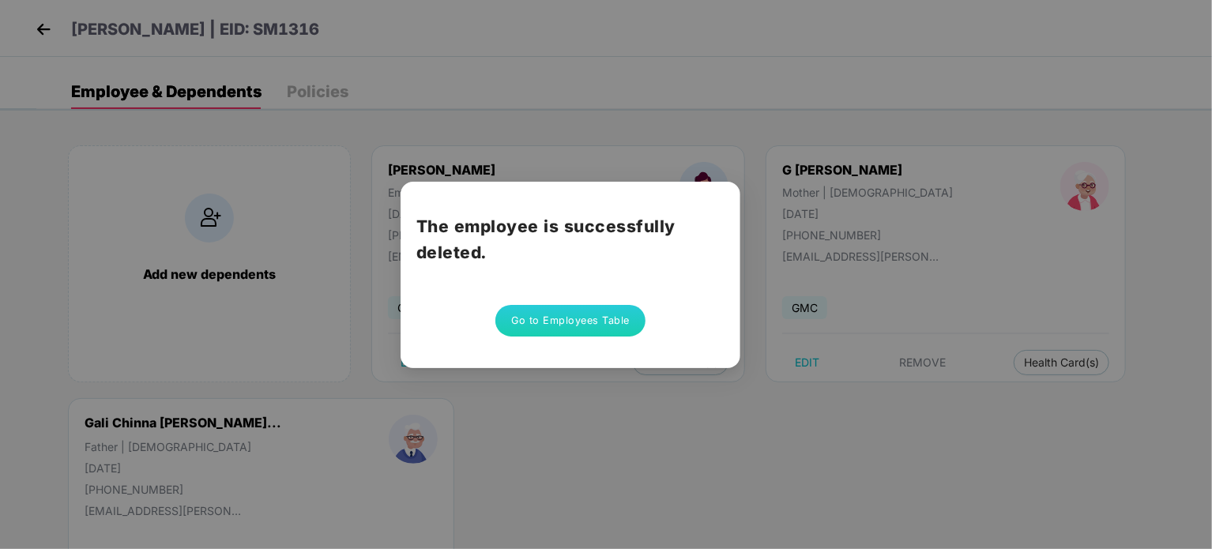
click at [533, 314] on button "Go to Employees Table" at bounding box center [570, 321] width 150 height 32
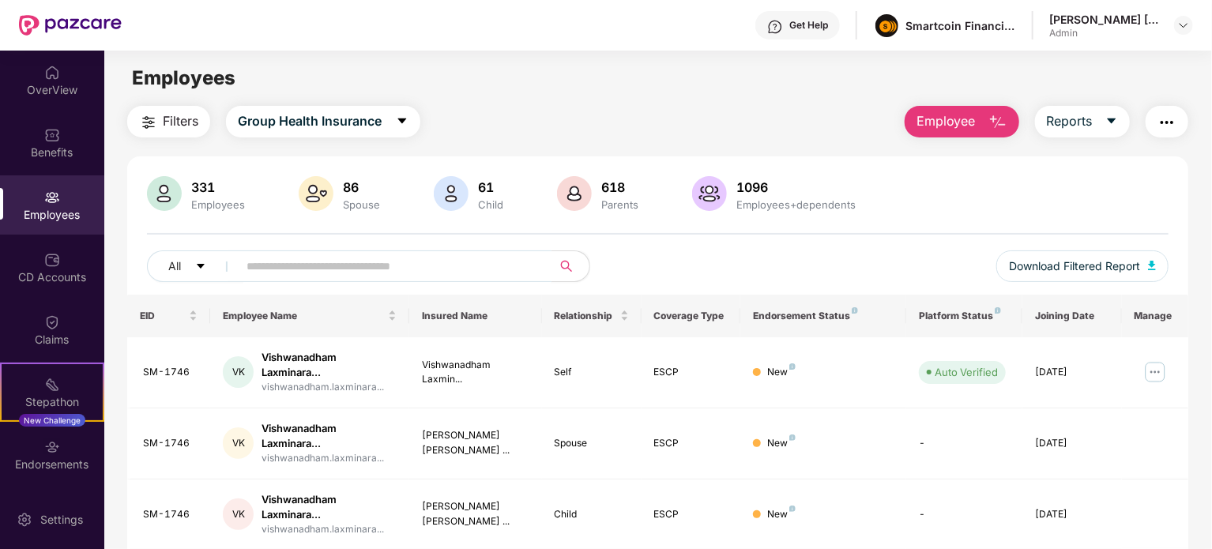
click at [345, 260] on input "text" at bounding box center [388, 266] width 284 height 24
paste input "**********"
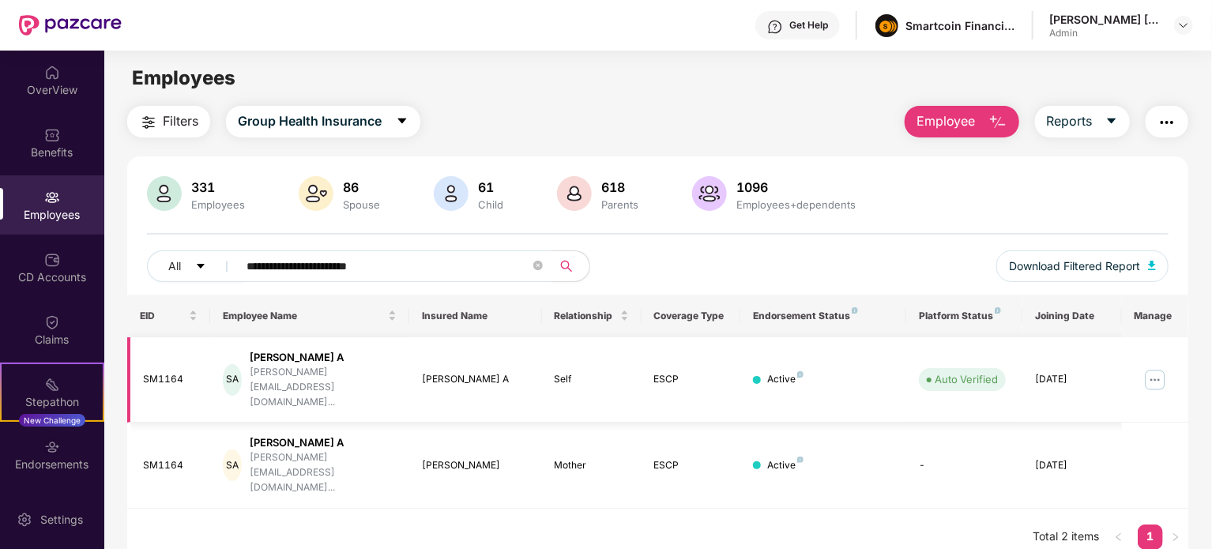
type input "**********"
click at [1161, 367] on img at bounding box center [1154, 379] width 25 height 25
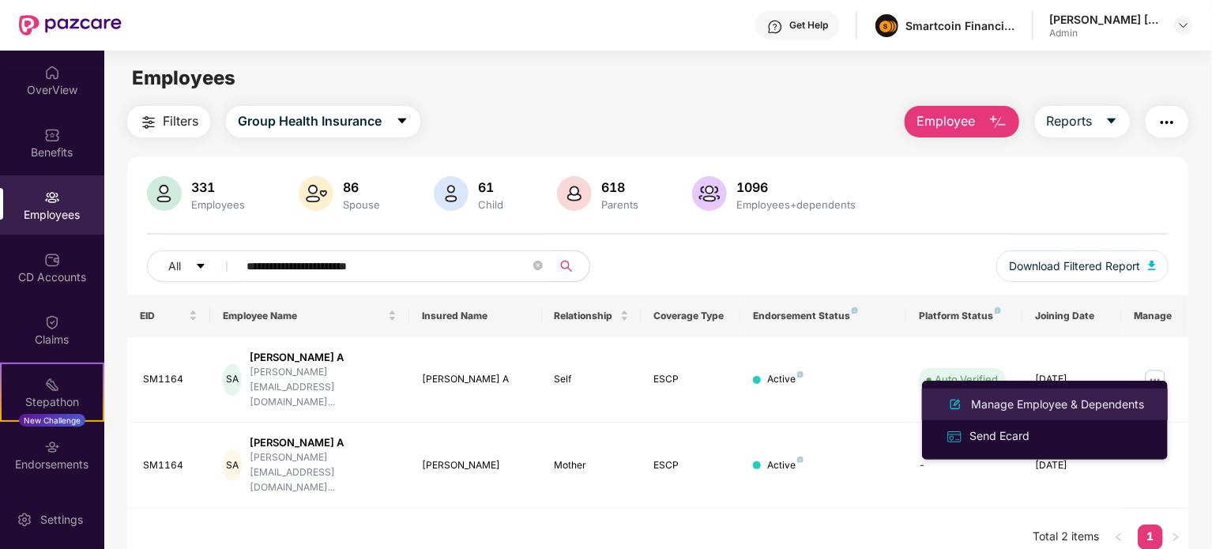
click at [1014, 404] on div "Manage Employee & Dependents" at bounding box center [1057, 404] width 179 height 17
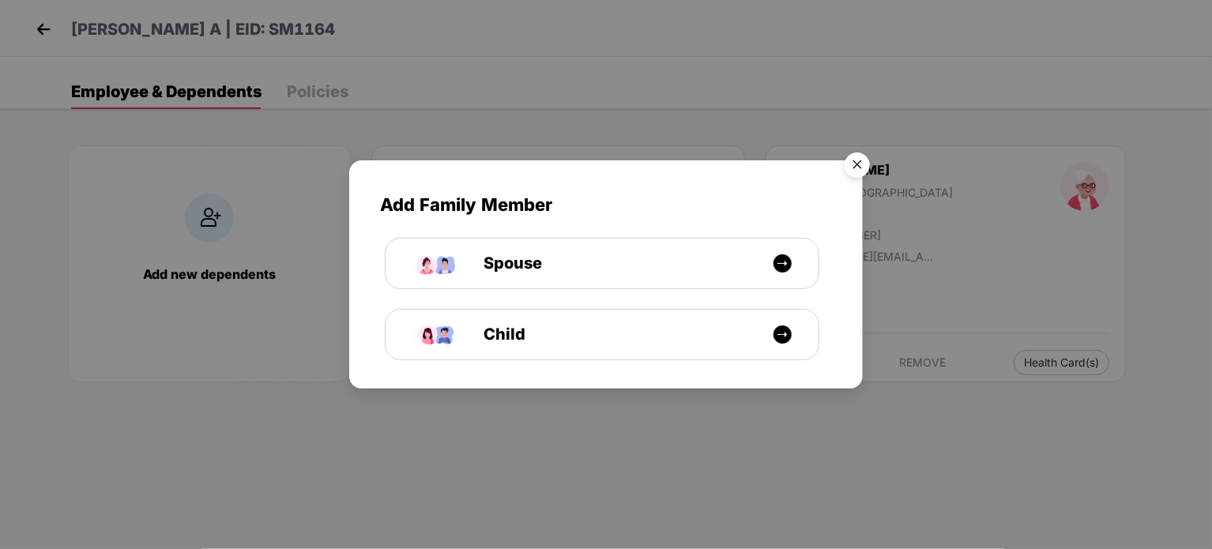
click at [851, 157] on img "Close" at bounding box center [857, 167] width 44 height 44
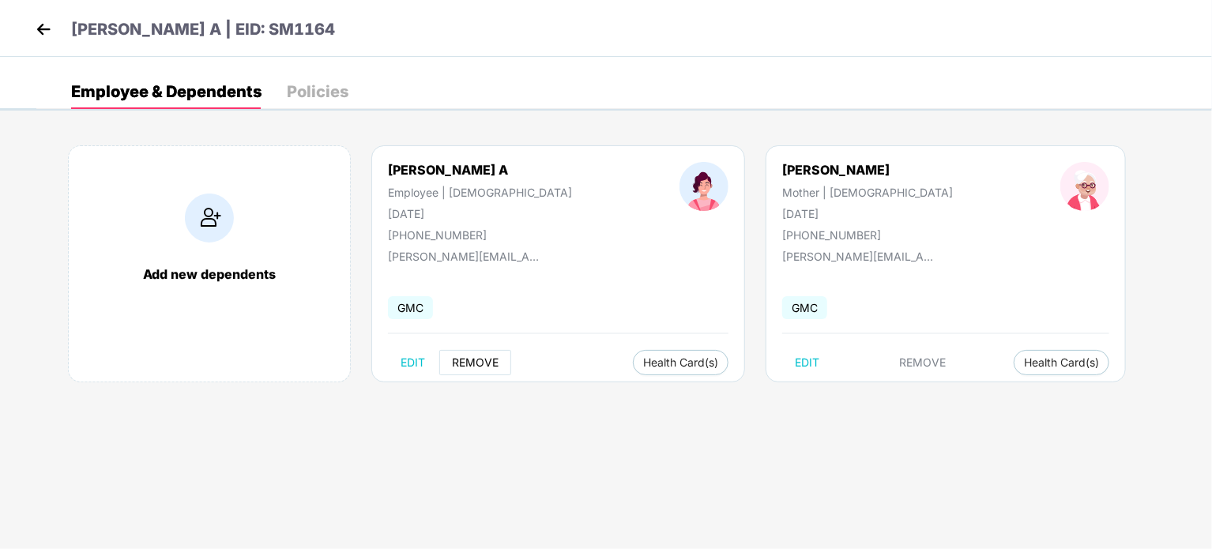
click at [487, 361] on span "REMOVE" at bounding box center [475, 362] width 47 height 13
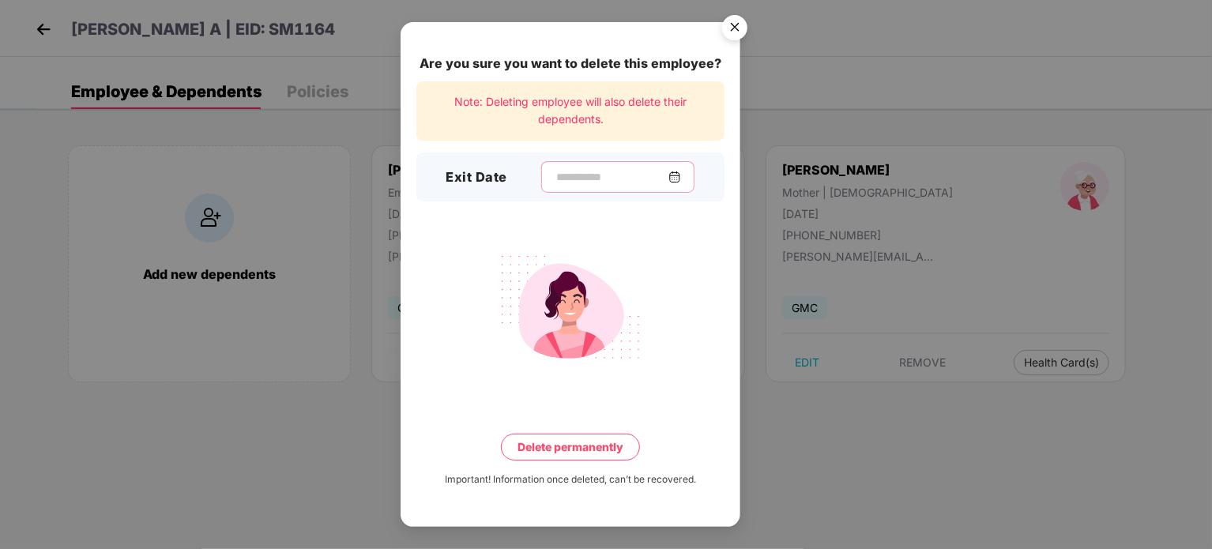
click at [634, 169] on input at bounding box center [612, 177] width 114 height 17
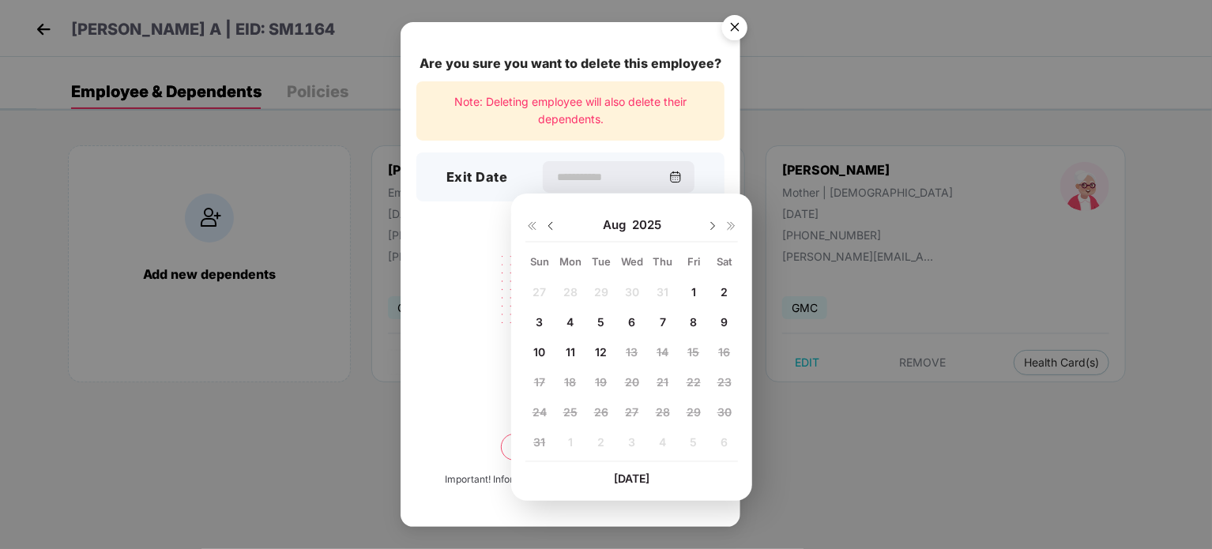
click at [550, 231] on img at bounding box center [550, 226] width 13 height 13
click at [577, 358] on div "14" at bounding box center [570, 352] width 24 height 24
type input "**********"
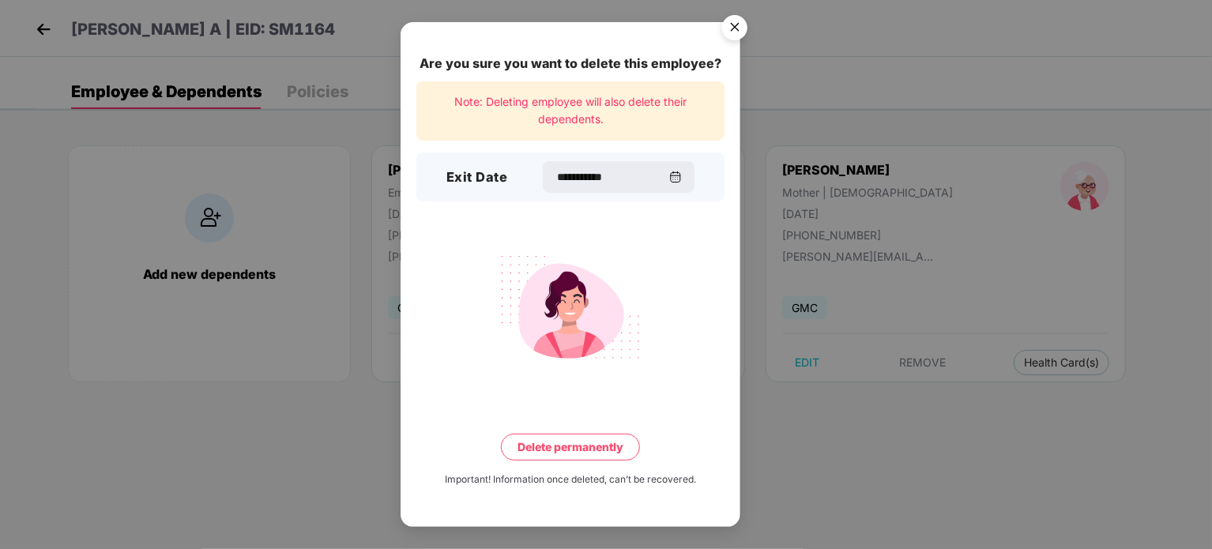
click at [585, 437] on button "Delete permanently" at bounding box center [570, 447] width 139 height 27
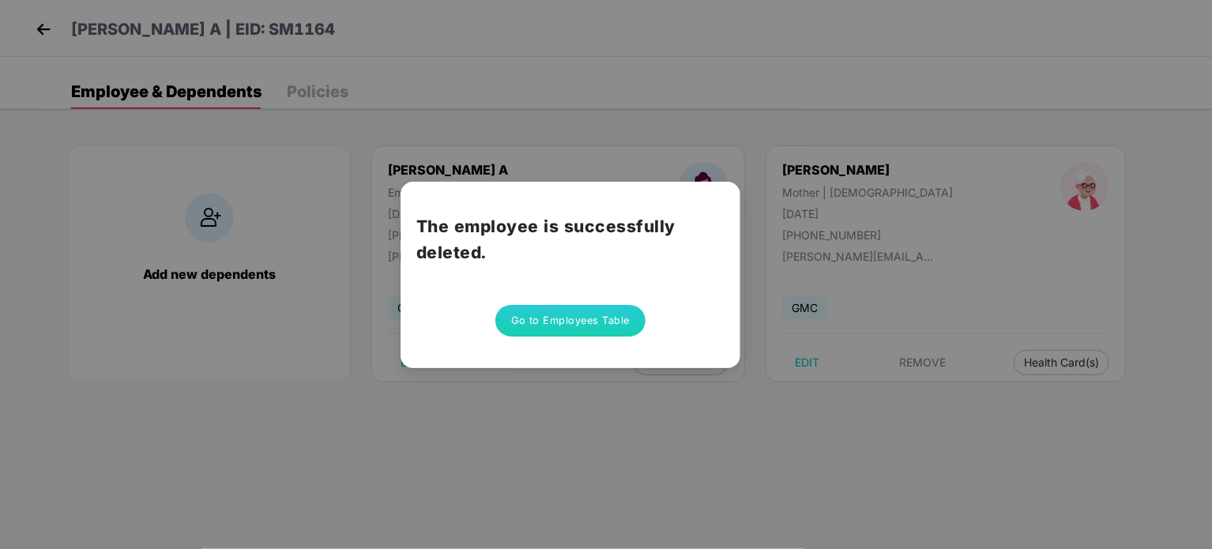
click at [594, 318] on button "Go to Employees Table" at bounding box center [570, 321] width 150 height 32
